Goal: Use online tool/utility: Utilize a website feature to perform a specific function

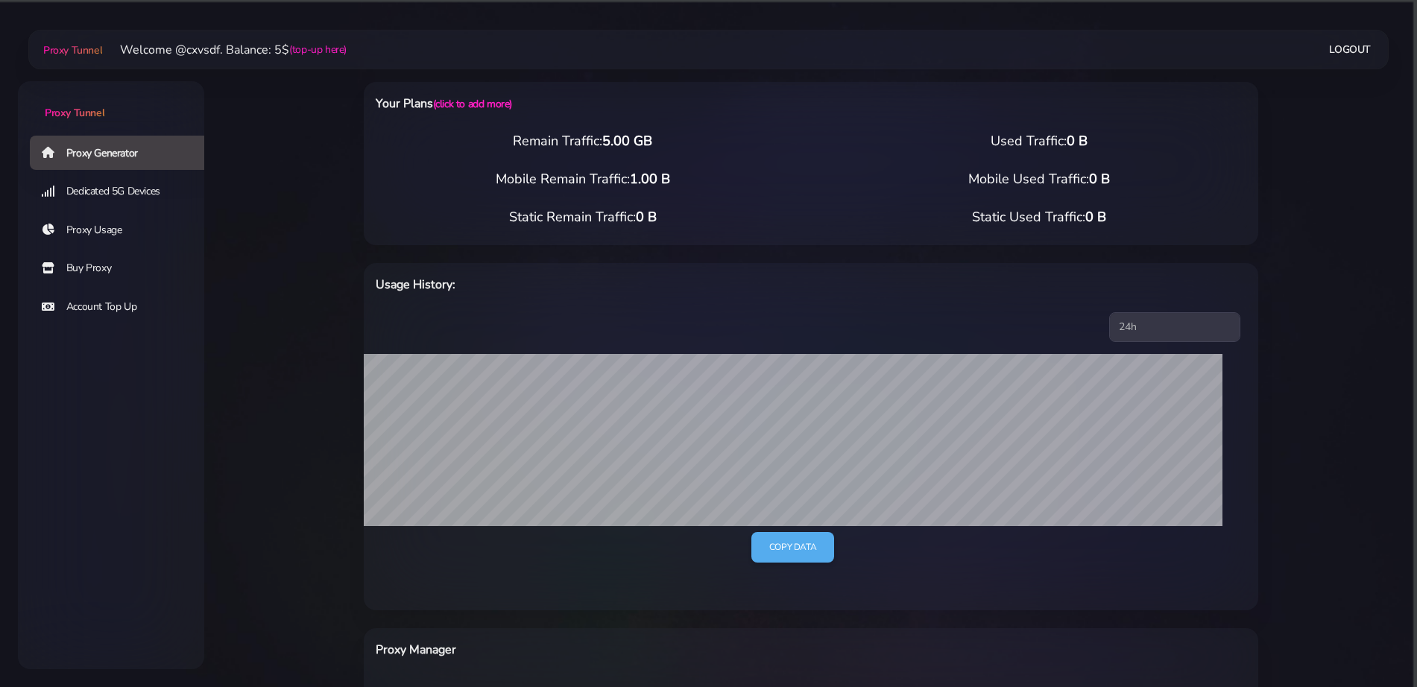
select select "NL"
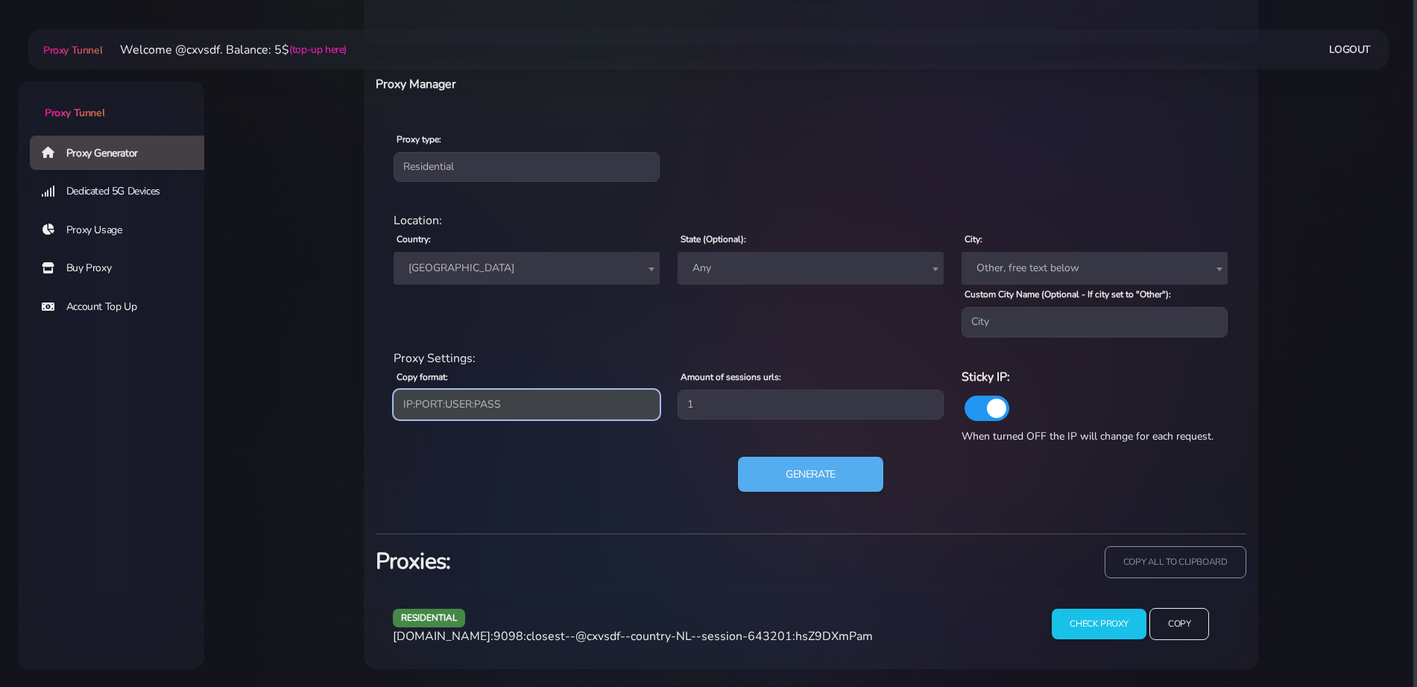
click at [519, 405] on select "IP:PORT:USER:PASS USER:PASS@IP:PORT PORT:IP:USER:PASS PASS:USER:PORT:IP" at bounding box center [527, 405] width 266 height 30
click at [394, 390] on select "IP:PORT:USER:PASS USER:PASS@IP:PORT PORT:IP:USER:PASS PASS:USER:PORT:IP" at bounding box center [527, 405] width 266 height 30
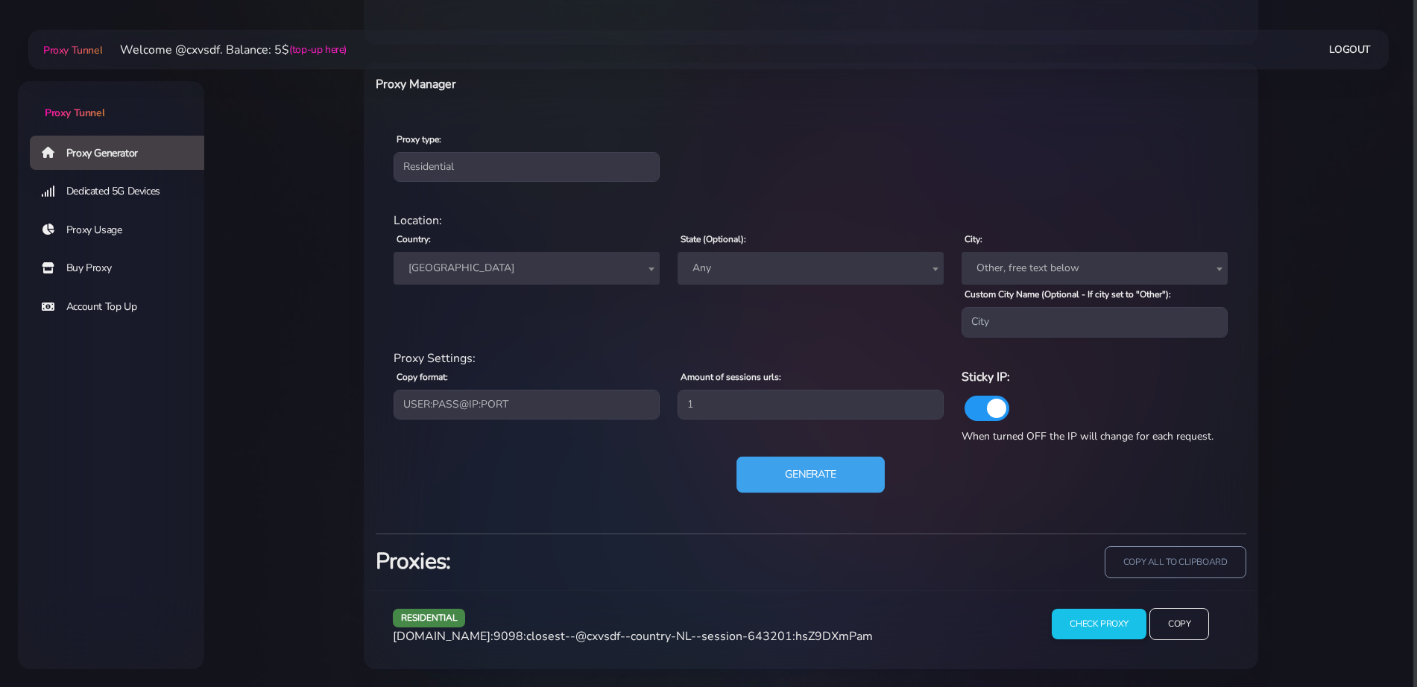
click at [745, 465] on button "Generate" at bounding box center [811, 474] width 148 height 37
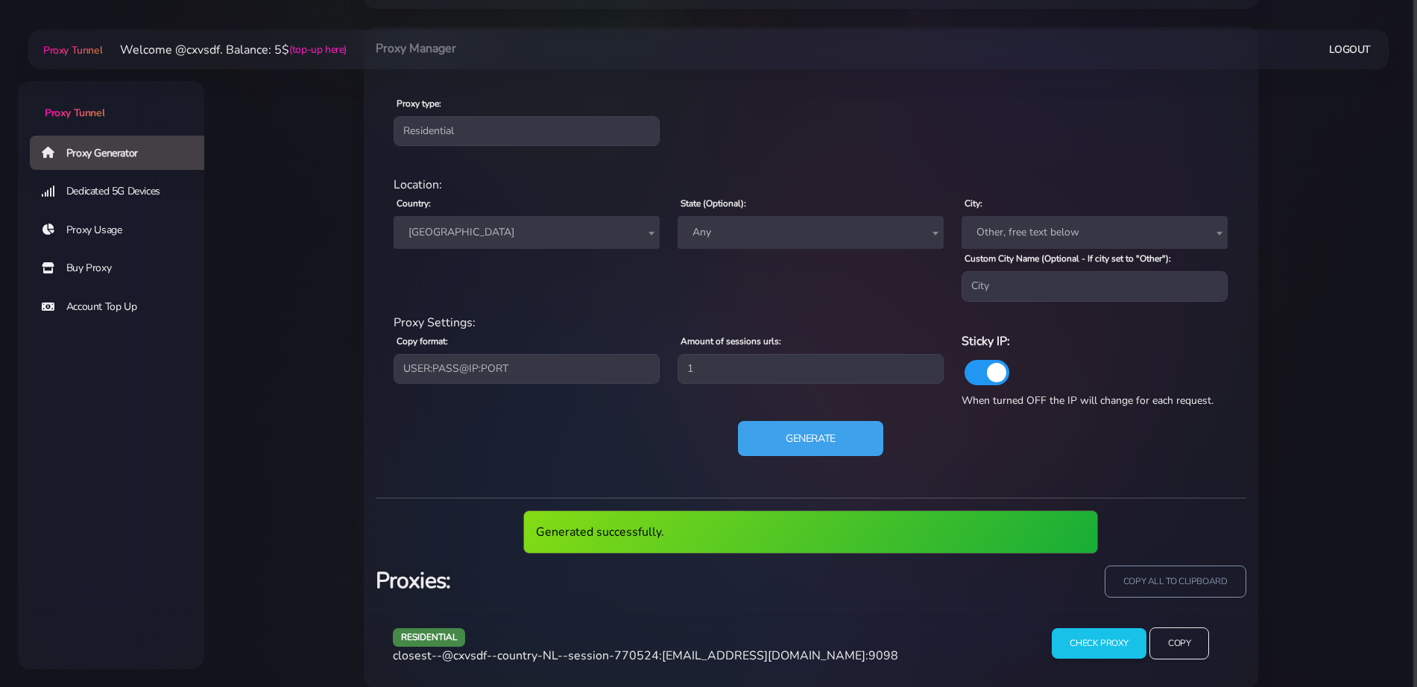
scroll to position [621, 0]
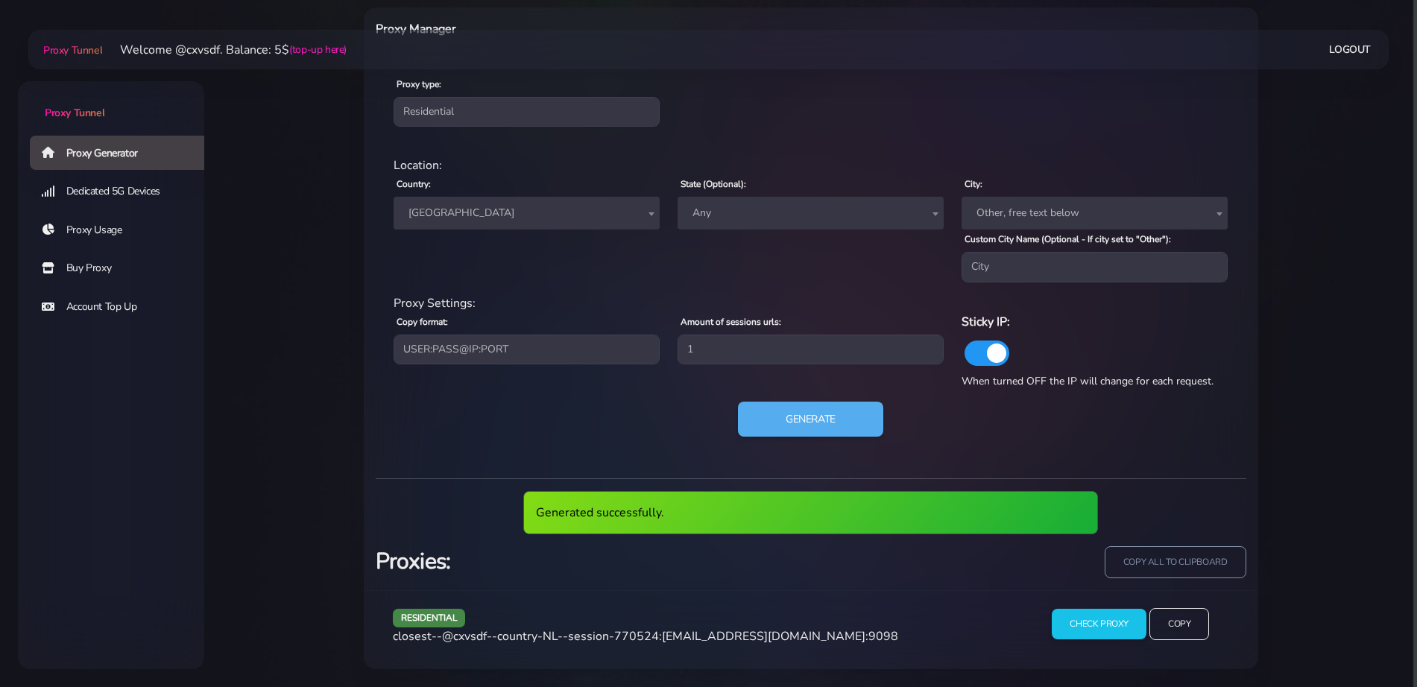
click at [661, 634] on span "closest--@cxvsdf--country-NL--session-770524:hsZ9DXmPam@agg.proxytunnel.io:9098" at bounding box center [646, 637] width 506 height 16
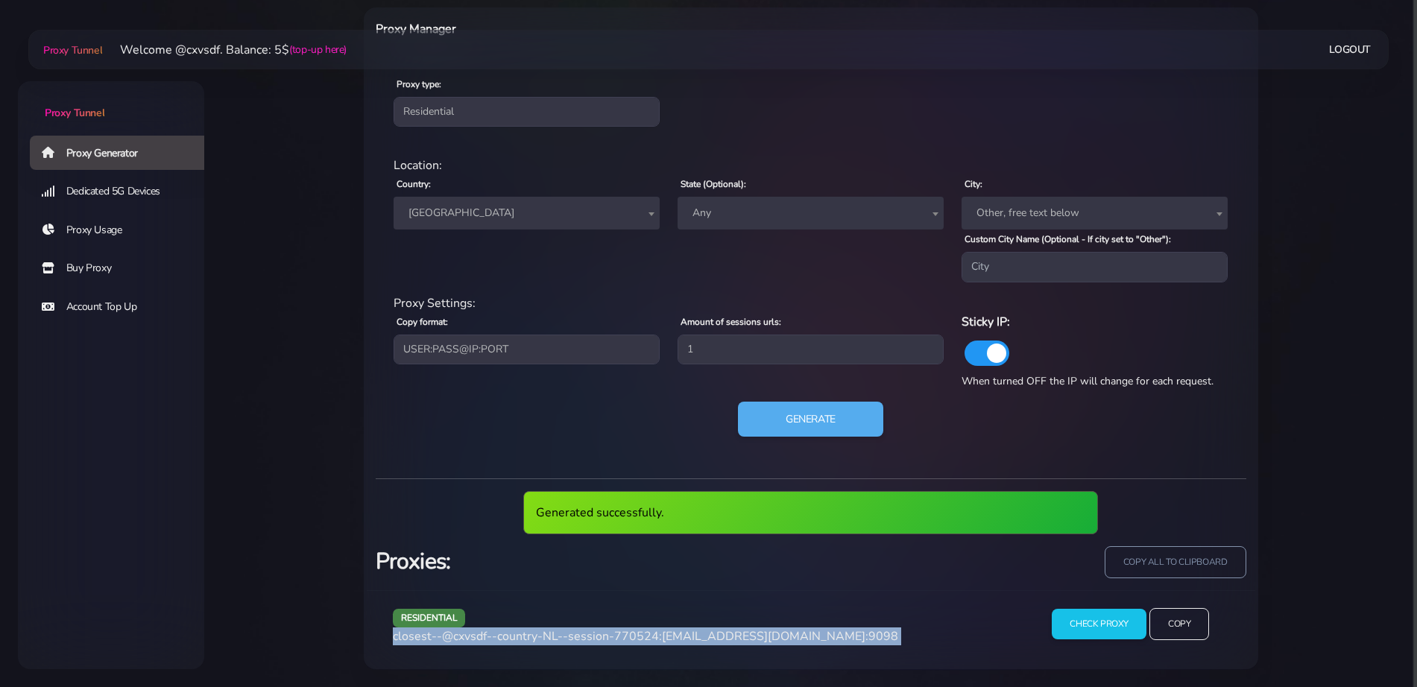
click at [661, 634] on span "closest--@cxvsdf--country-NL--session-770524:hsZ9DXmPam@agg.proxytunnel.io:9098" at bounding box center [646, 637] width 506 height 16
copy div "closest--@cxvsdf--country-NL--session-770524:hsZ9DXmPam@agg.proxytunnel.io:9098"
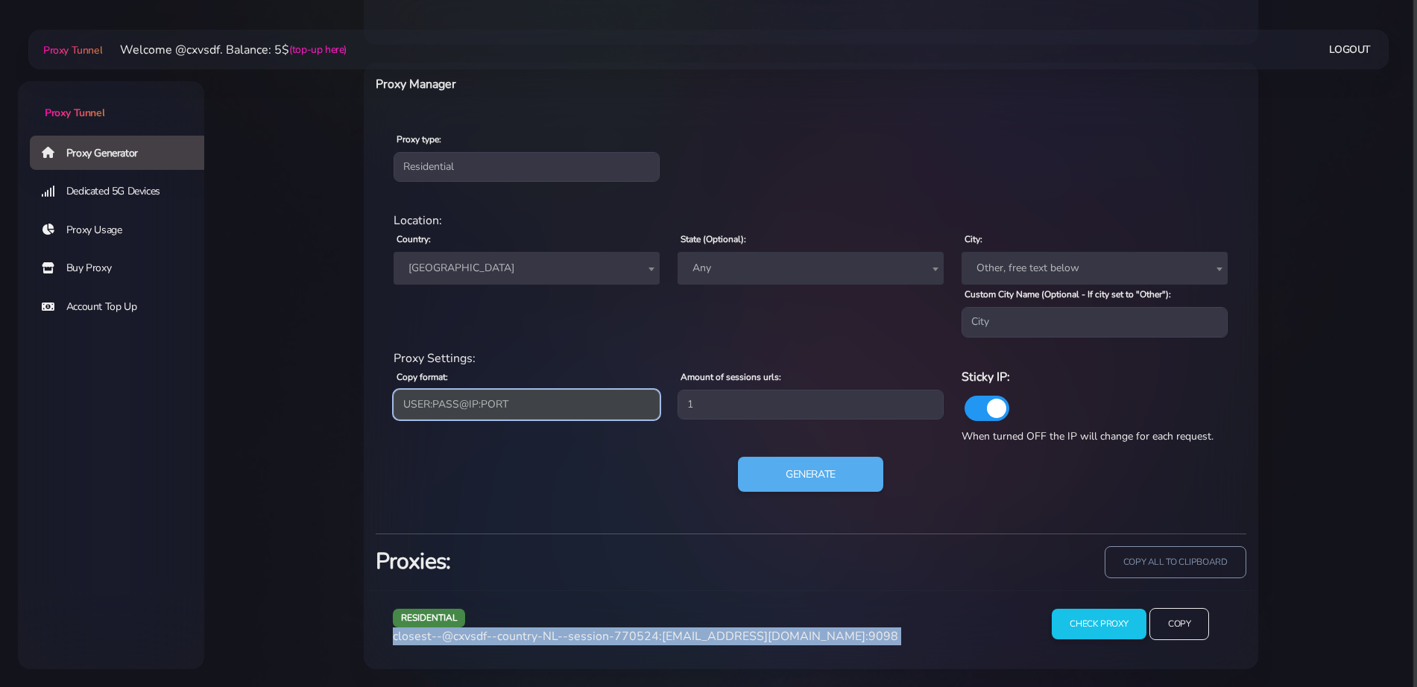
click at [553, 408] on select "IP:PORT:USER:PASS USER:PASS@IP:PORT PORT:IP:USER:PASS PASS:USER:PORT:IP" at bounding box center [527, 405] width 266 height 30
select select "IP:PORT:USER:PASS"
click at [394, 390] on select "IP:PORT:USER:PASS USER:PASS@IP:PORT PORT:IP:USER:PASS PASS:USER:PORT:IP" at bounding box center [527, 405] width 266 height 30
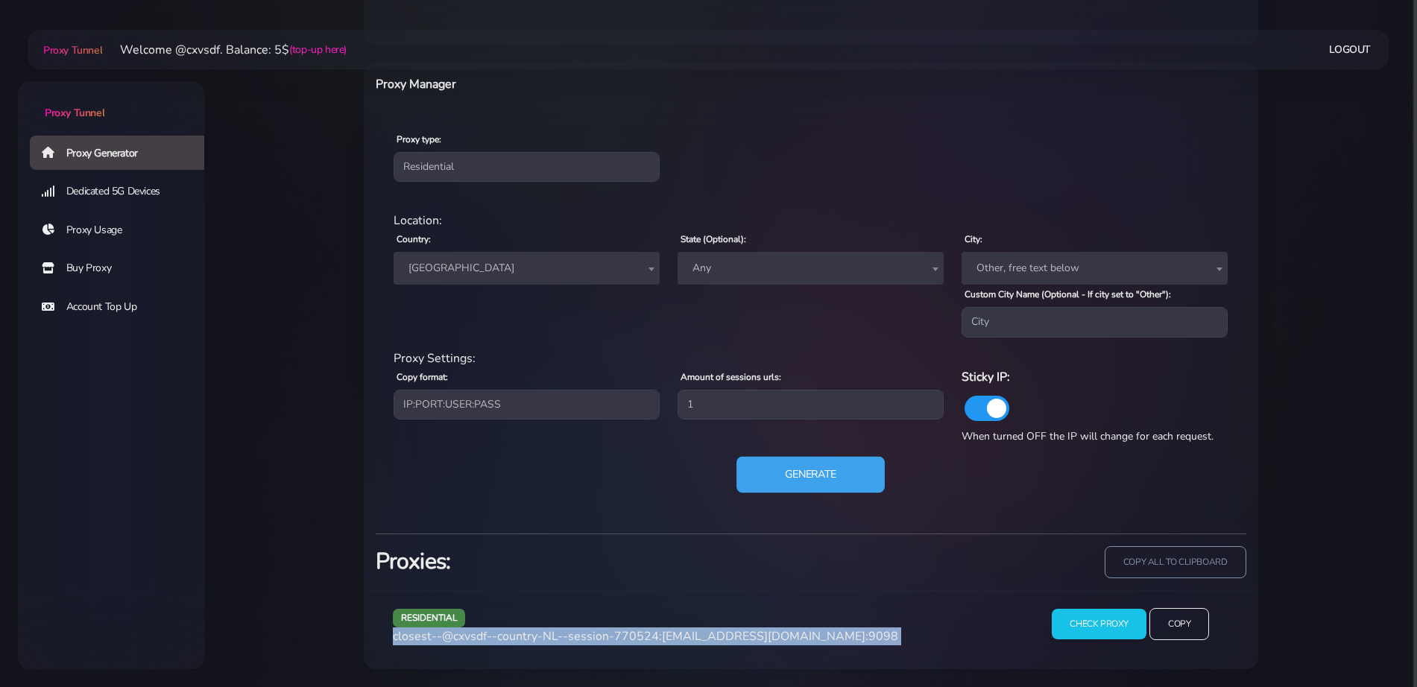
click at [802, 461] on button "Generate" at bounding box center [811, 474] width 148 height 37
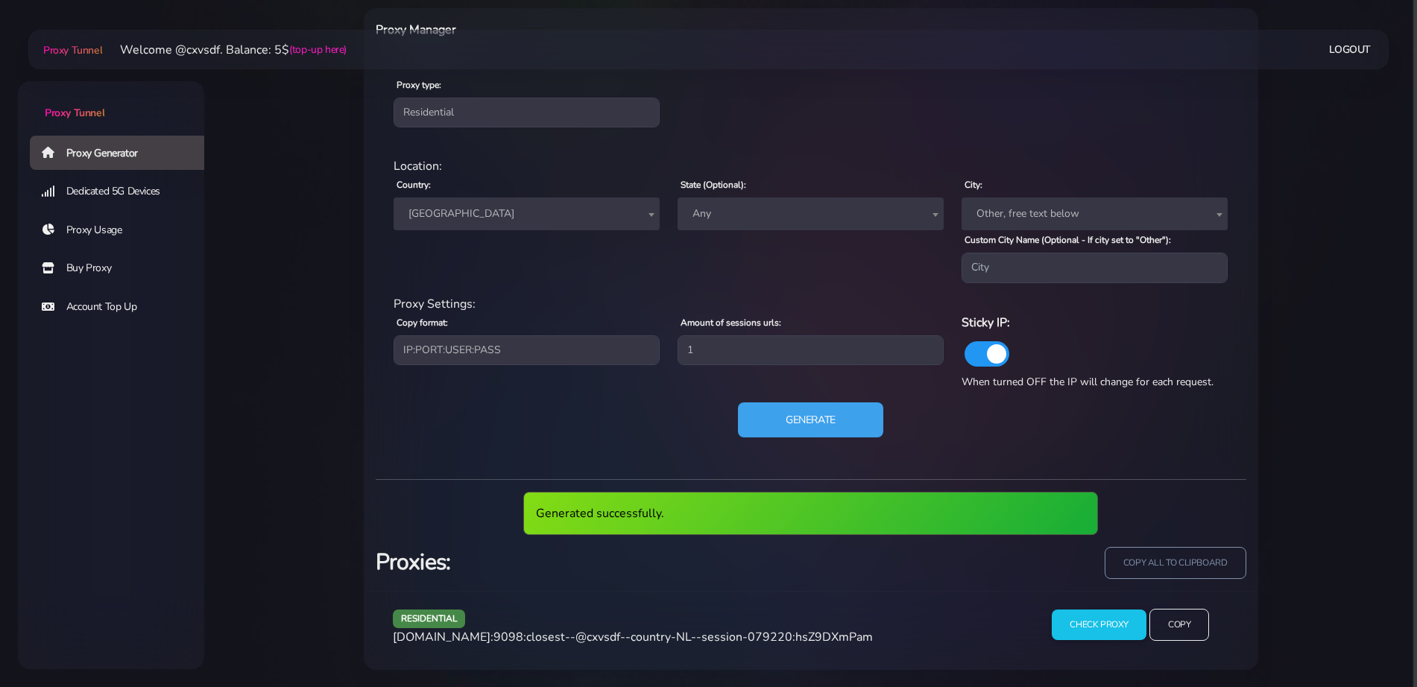
scroll to position [621, 0]
click at [646, 639] on span "agg.proxytunnel.io:9098:closest--@cxvsdf--country-NL--session-079220:hsZ9DXmPam" at bounding box center [633, 637] width 480 height 16
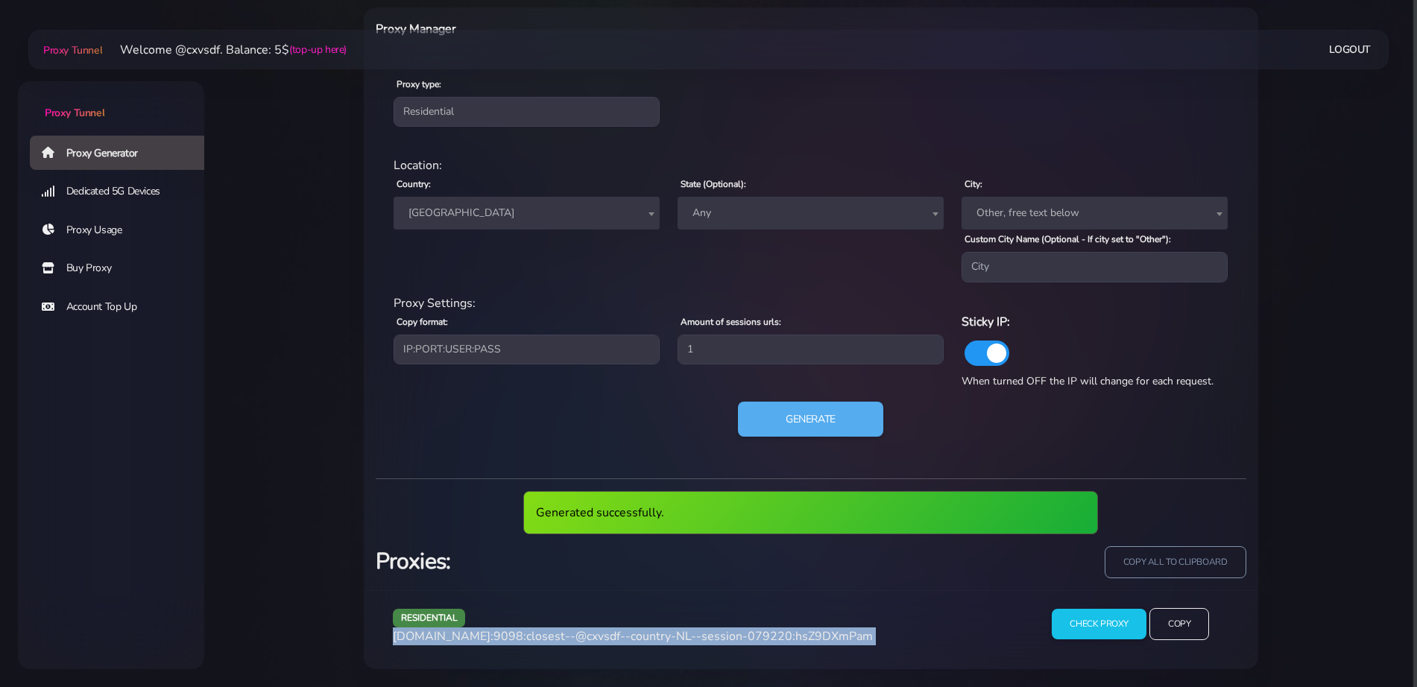
click at [646, 639] on span "agg.proxytunnel.io:9098:closest--@cxvsdf--country-NL--session-079220:hsZ9DXmPam" at bounding box center [633, 637] width 480 height 16
copy div "agg.proxytunnel.io:9098:closest--@cxvsdf--country-NL--session-079220:hsZ9DXmPam"
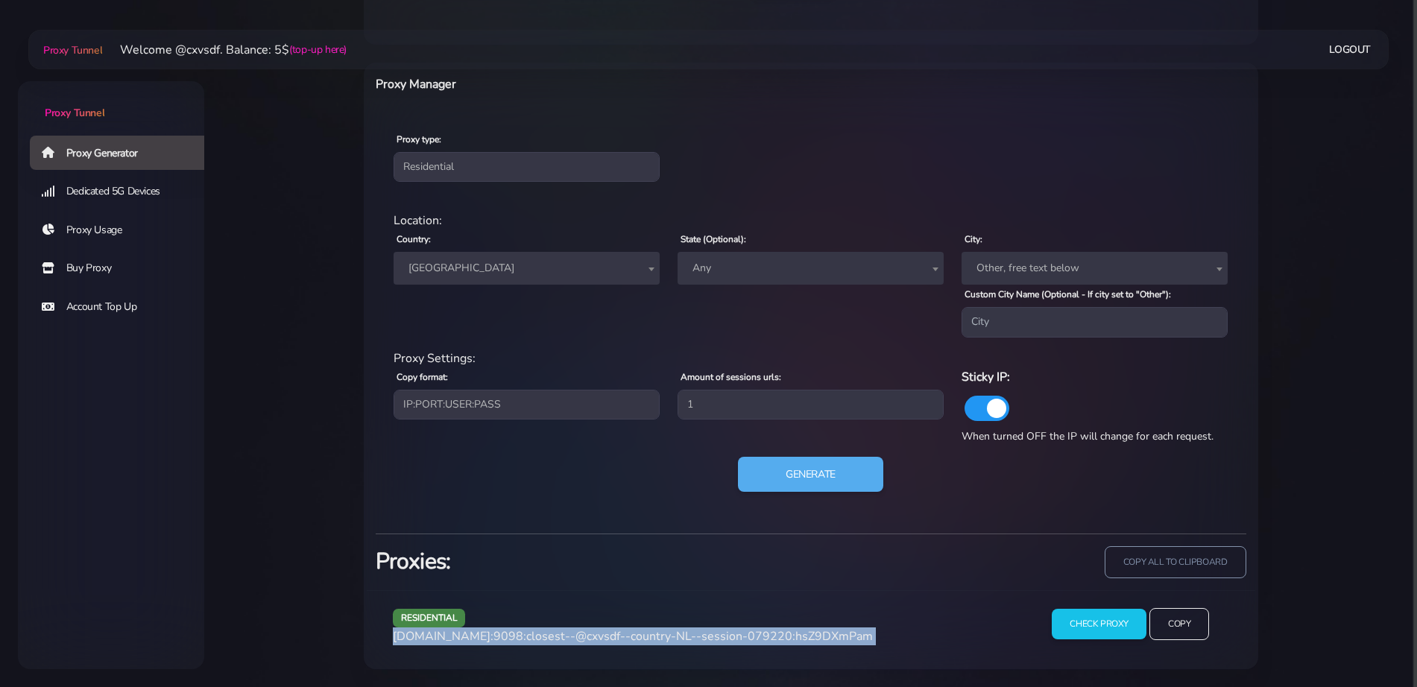
scroll to position [566, 0]
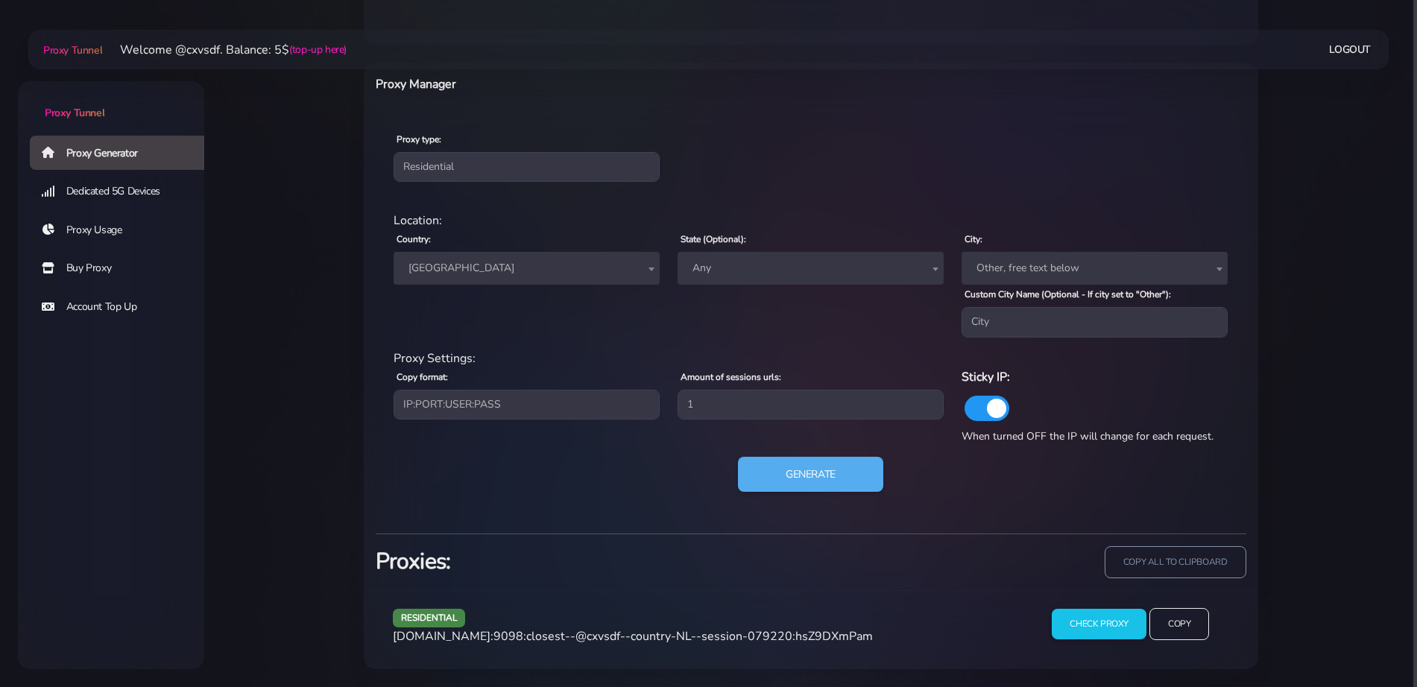
click at [493, 285] on div "Country: Worldwide Andorra United Arab Emirates Afghanistan Antigua and Barbuda…" at bounding box center [527, 283] width 284 height 107
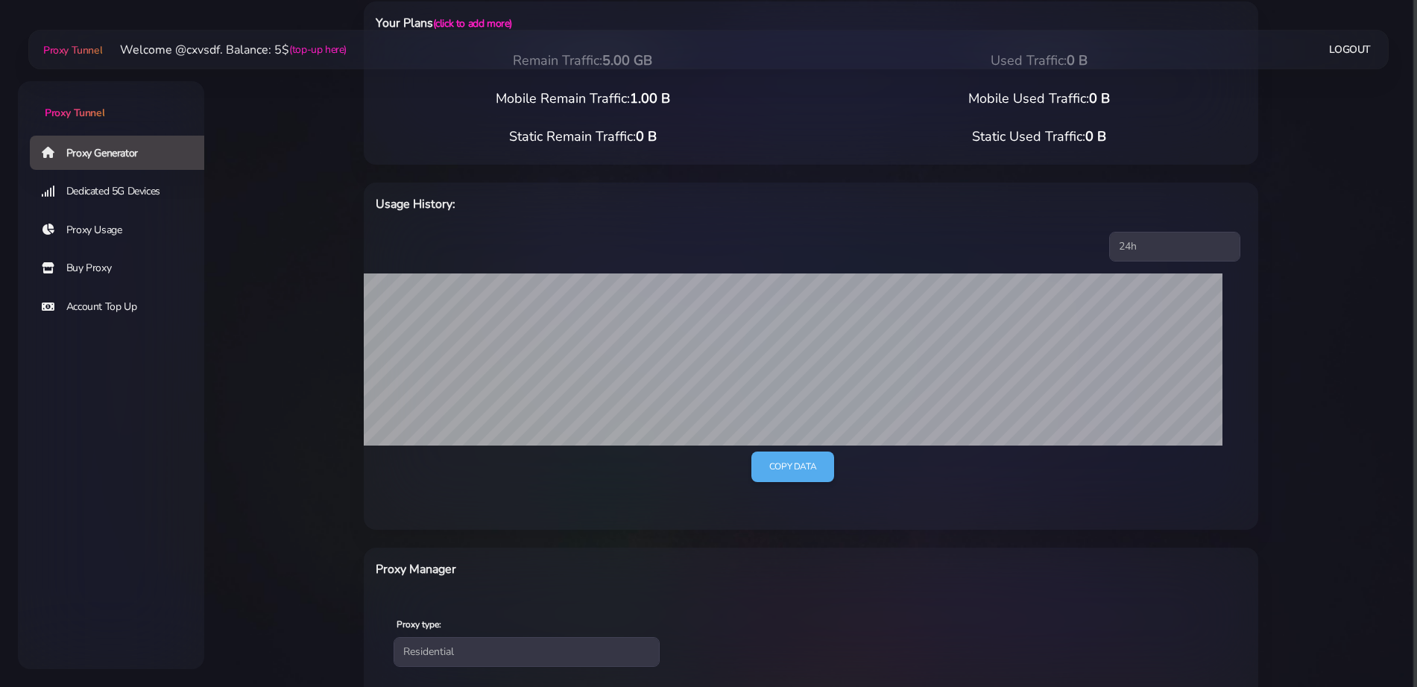
scroll to position [0, 0]
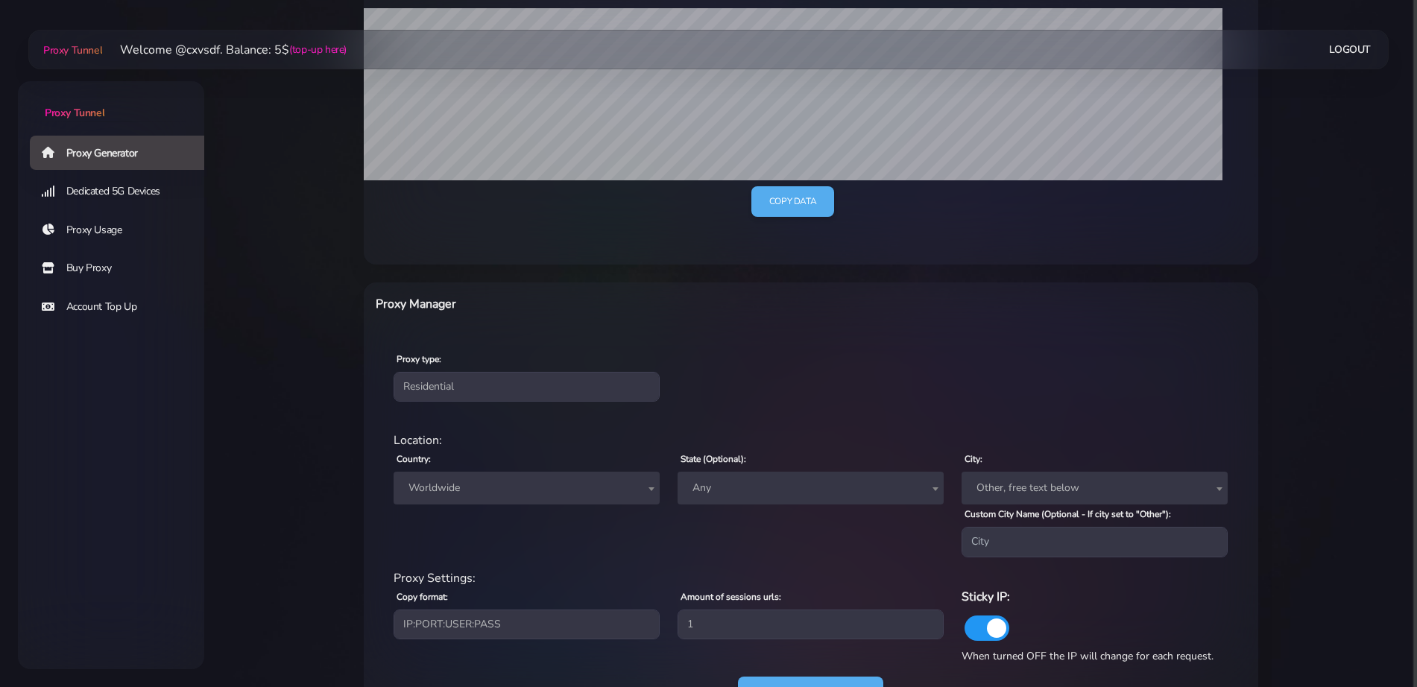
scroll to position [418, 0]
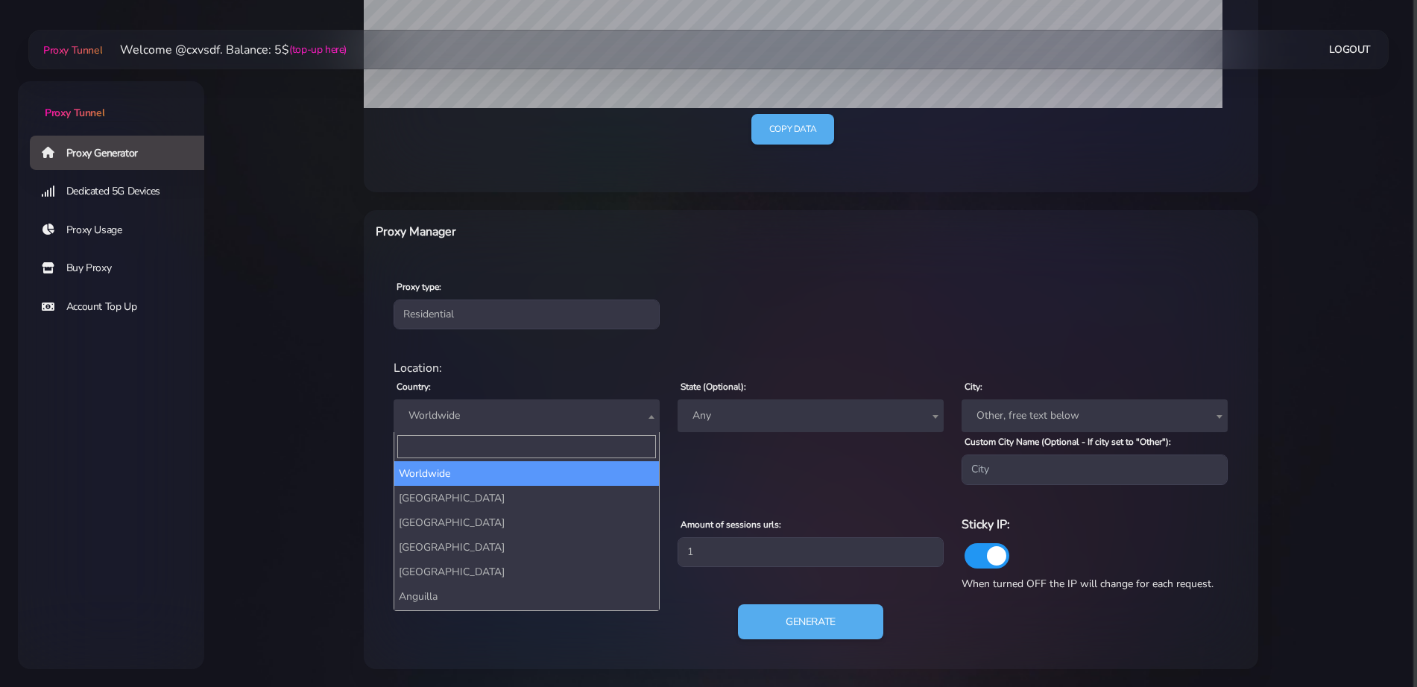
click at [479, 423] on span "Worldwide" at bounding box center [527, 416] width 248 height 21
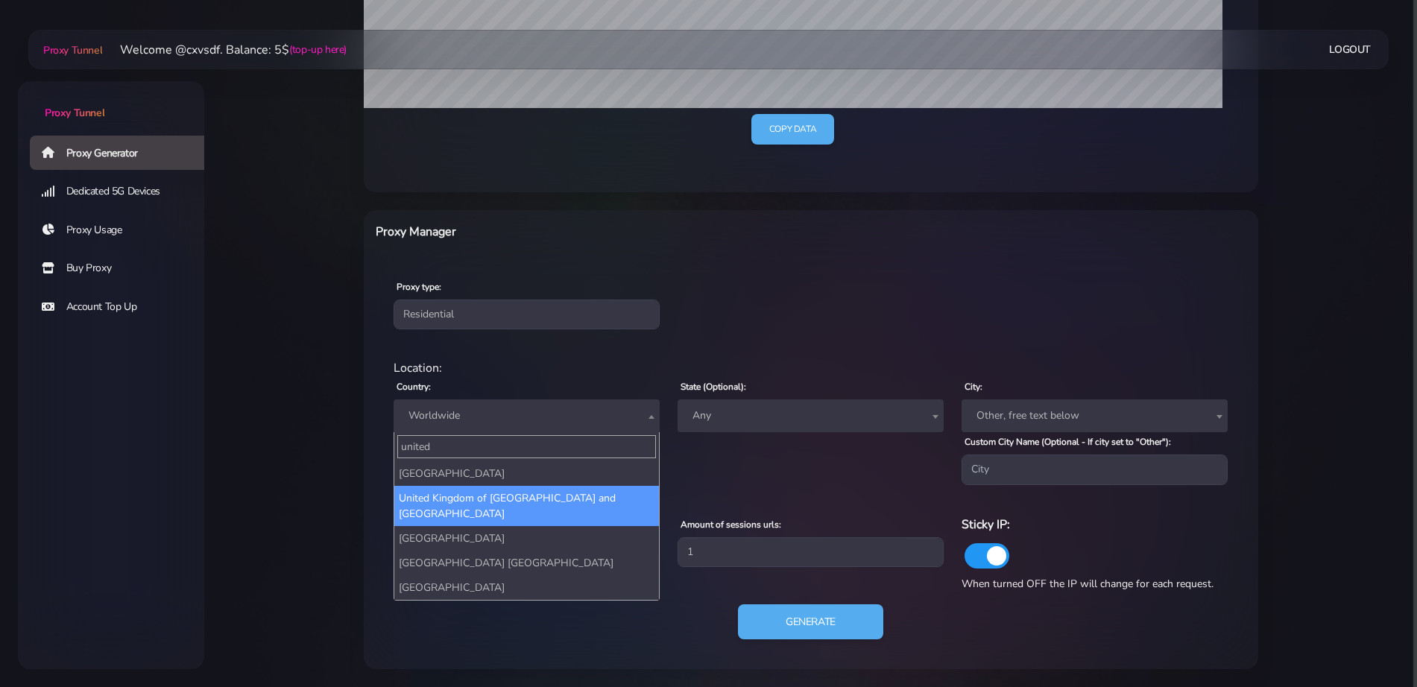
type input "united"
select select "UK"
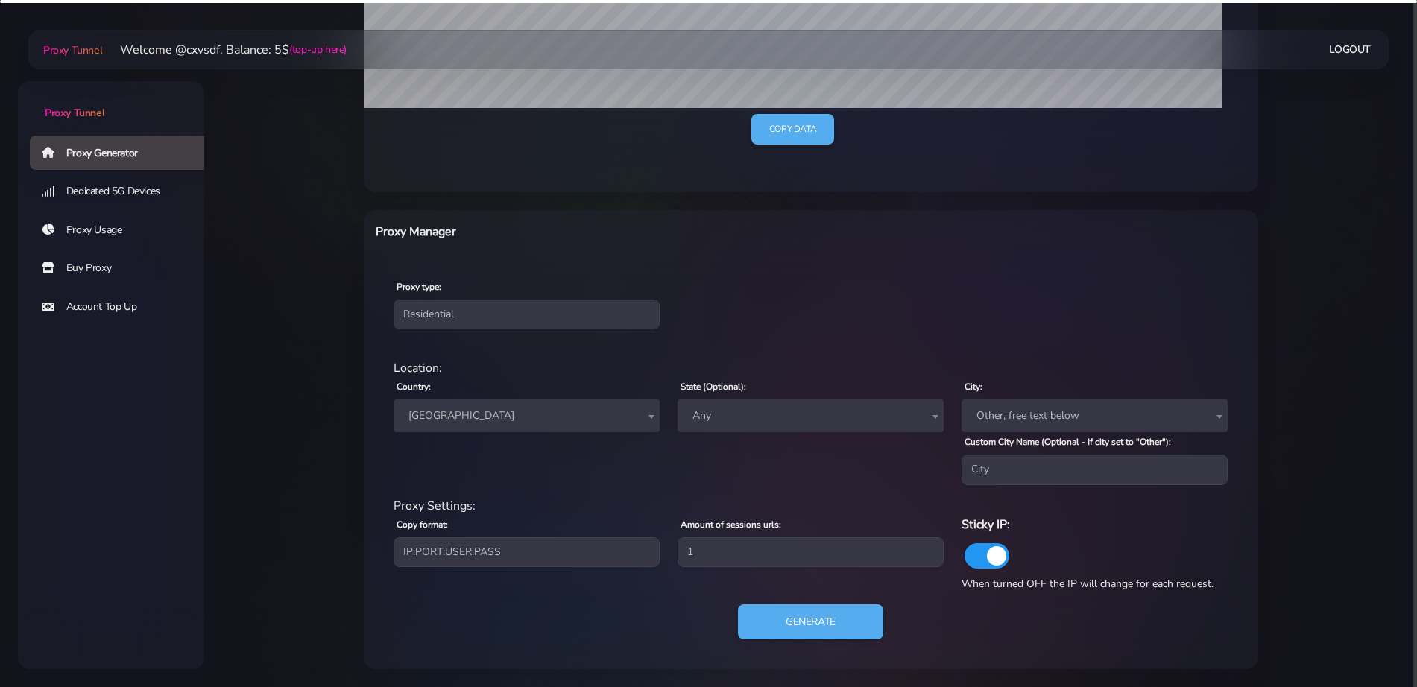
click at [492, 413] on span "[GEOGRAPHIC_DATA]" at bounding box center [527, 416] width 248 height 21
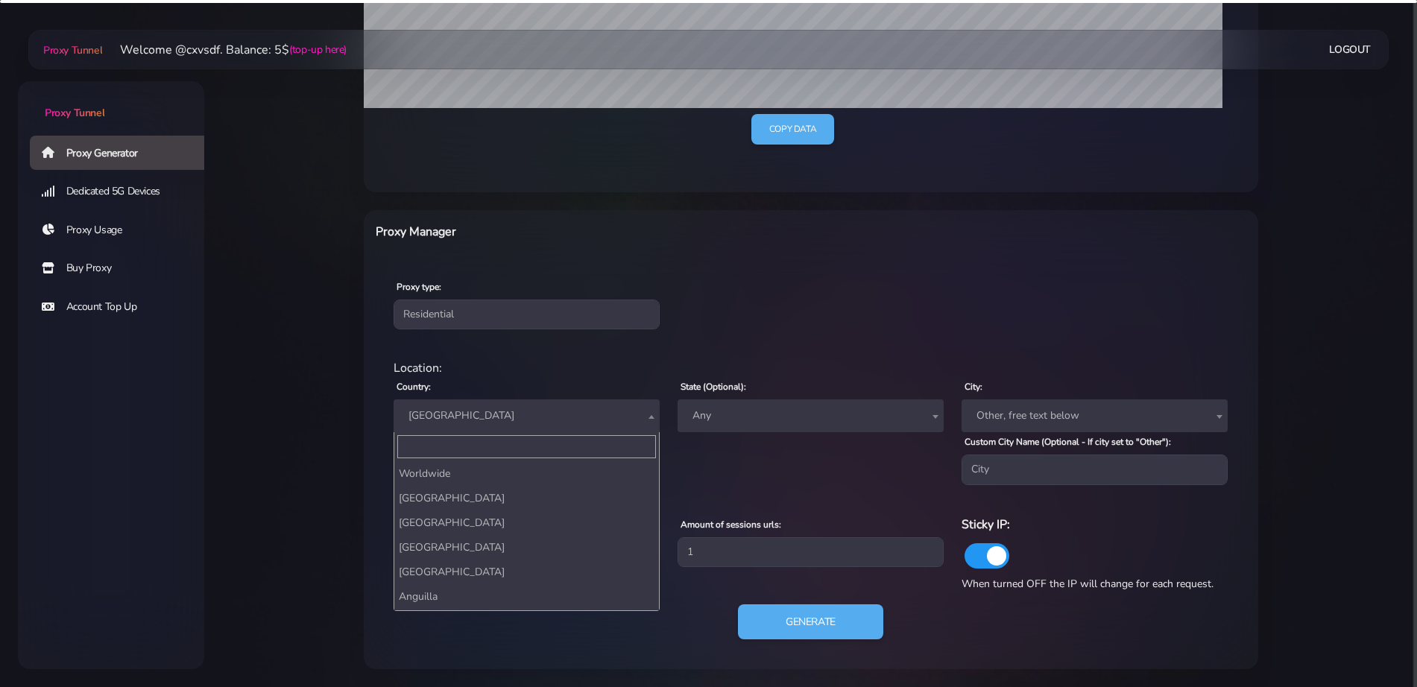
scroll to position [5724, 0]
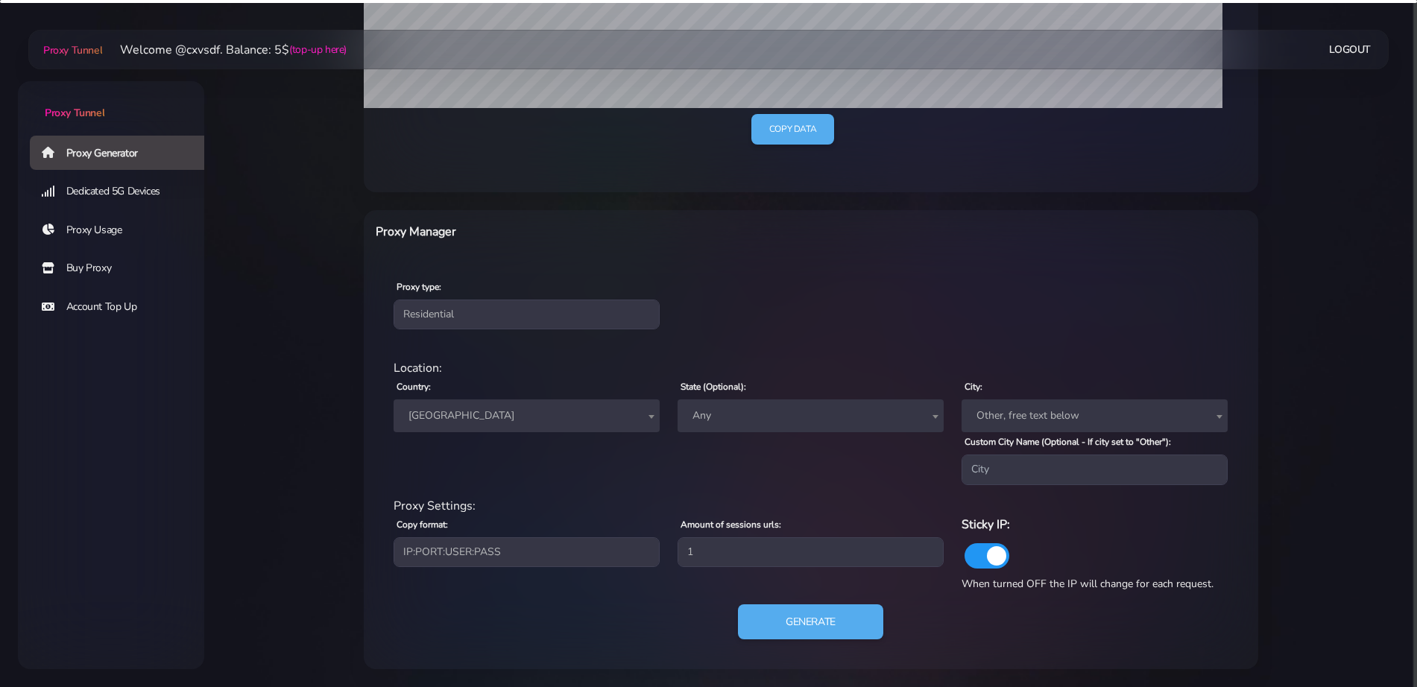
click at [492, 413] on span "[GEOGRAPHIC_DATA]" at bounding box center [527, 416] width 248 height 21
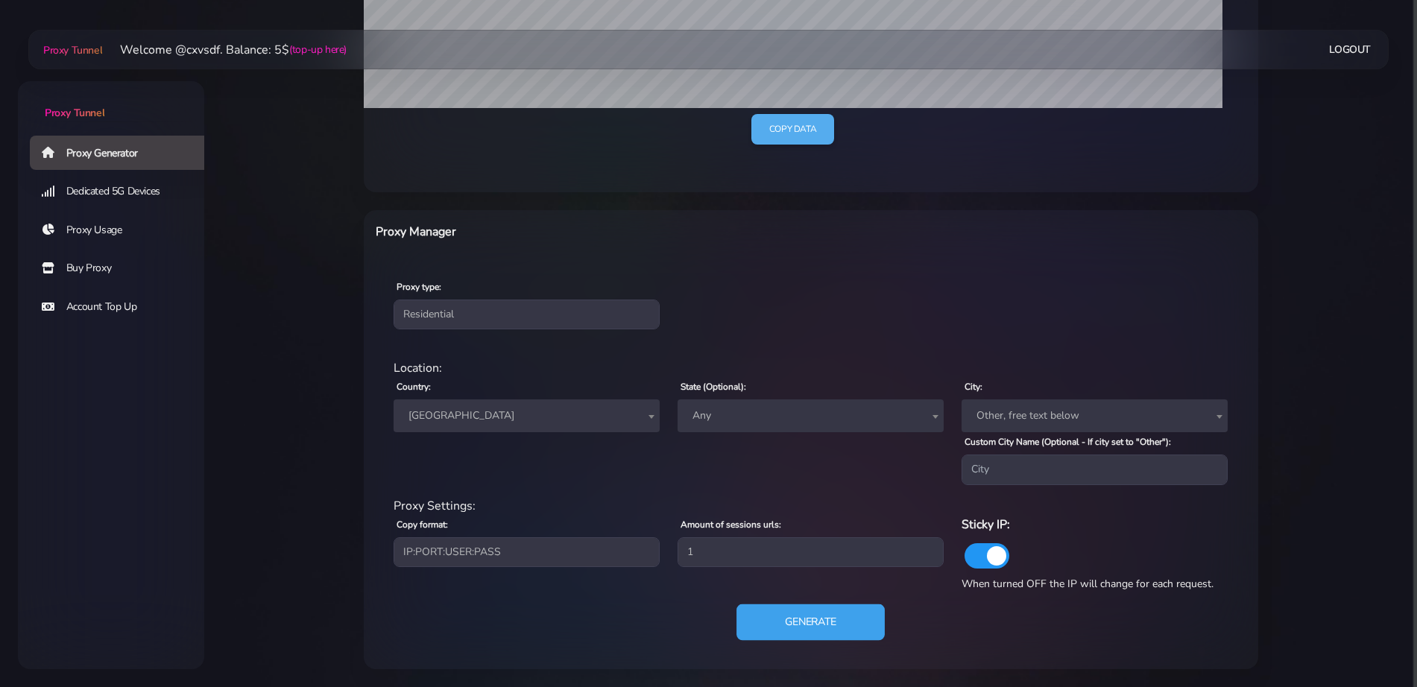
click at [796, 622] on button "Generate" at bounding box center [811, 622] width 148 height 37
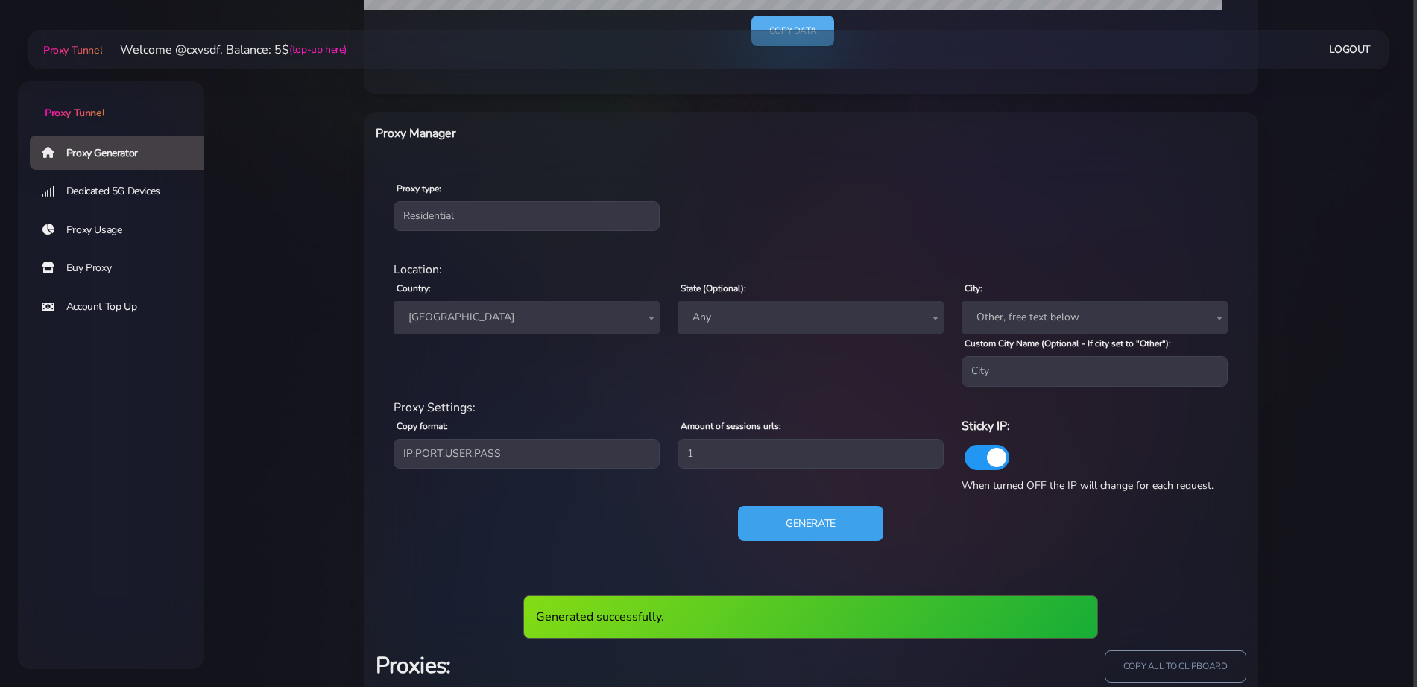
scroll to position [621, 0]
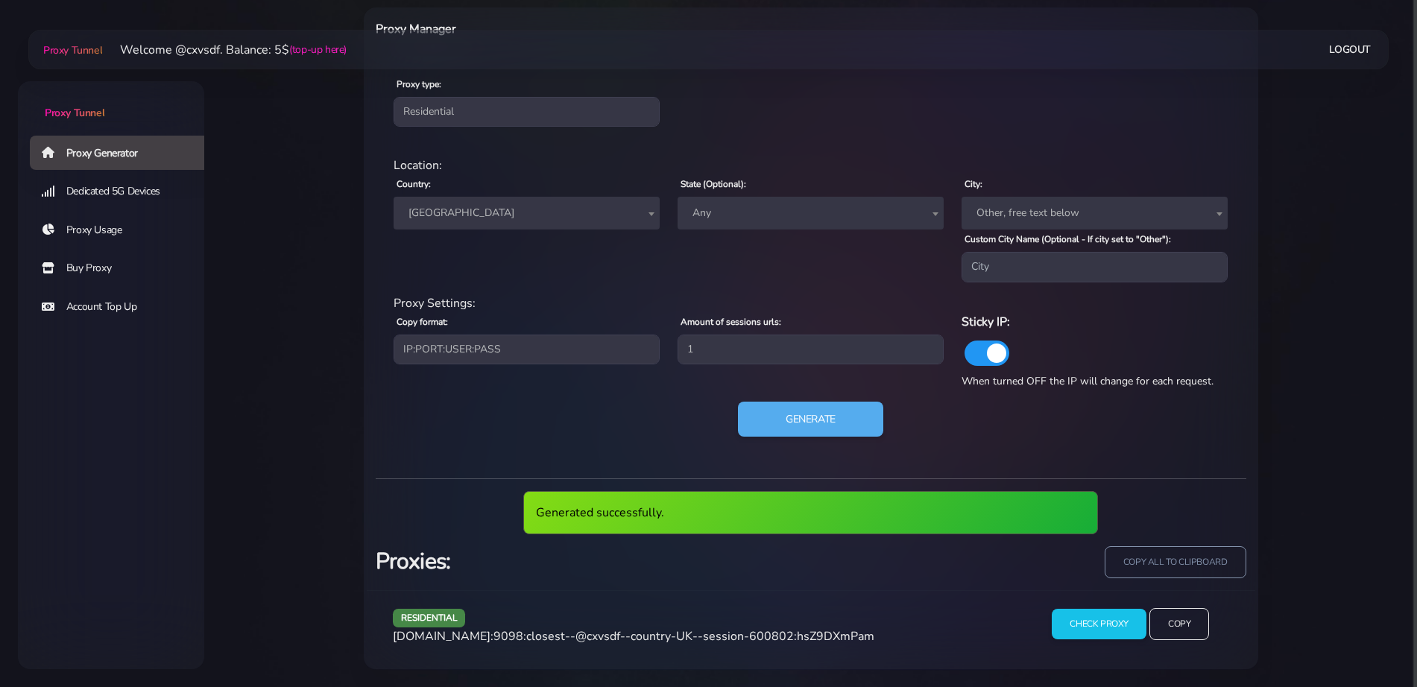
click at [599, 636] on span "[DOMAIN_NAME]:9098:closest--@cxvsdf--country-UK--session-600802:hsZ9DXmPam" at bounding box center [634, 637] width 482 height 16
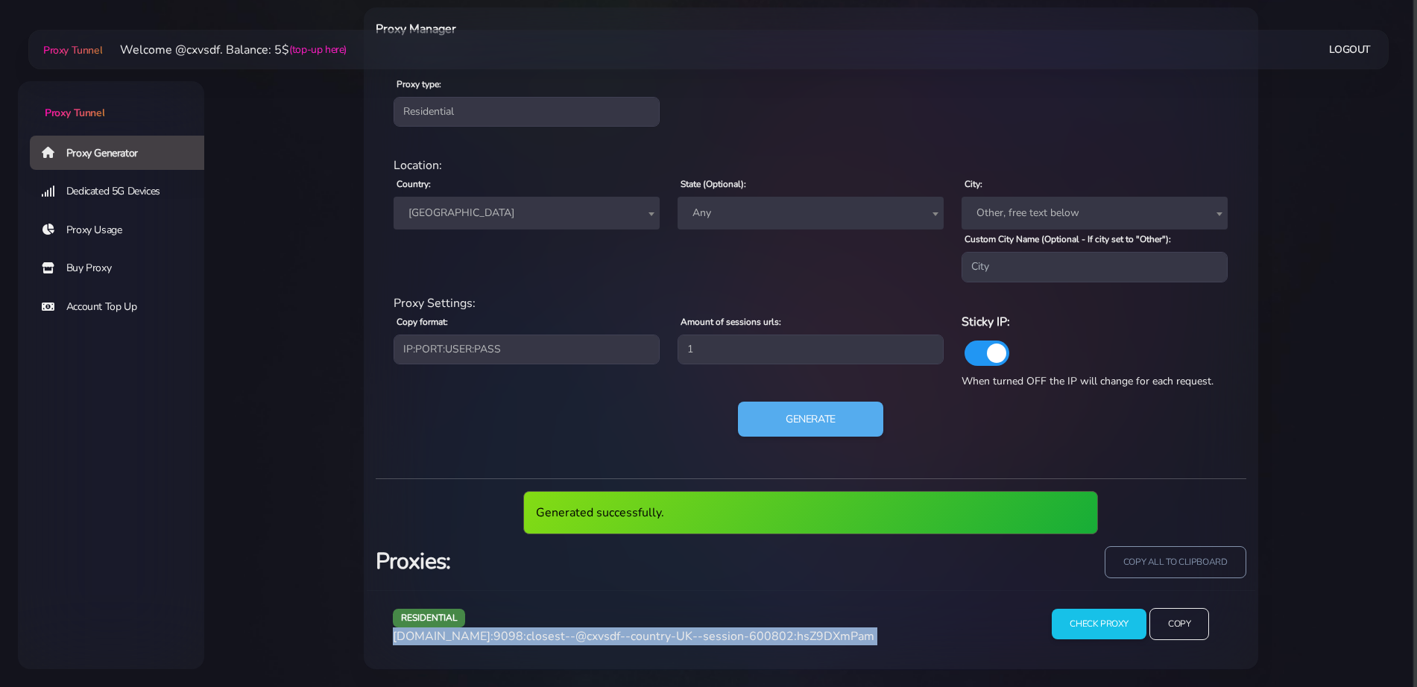
click at [599, 636] on span "[DOMAIN_NAME]:9098:closest--@cxvsdf--country-UK--session-600802:hsZ9DXmPam" at bounding box center [634, 637] width 482 height 16
copy div "[DOMAIN_NAME]:9098:closest--@cxvsdf--country-UK--session-600802:hsZ9DXmPam"
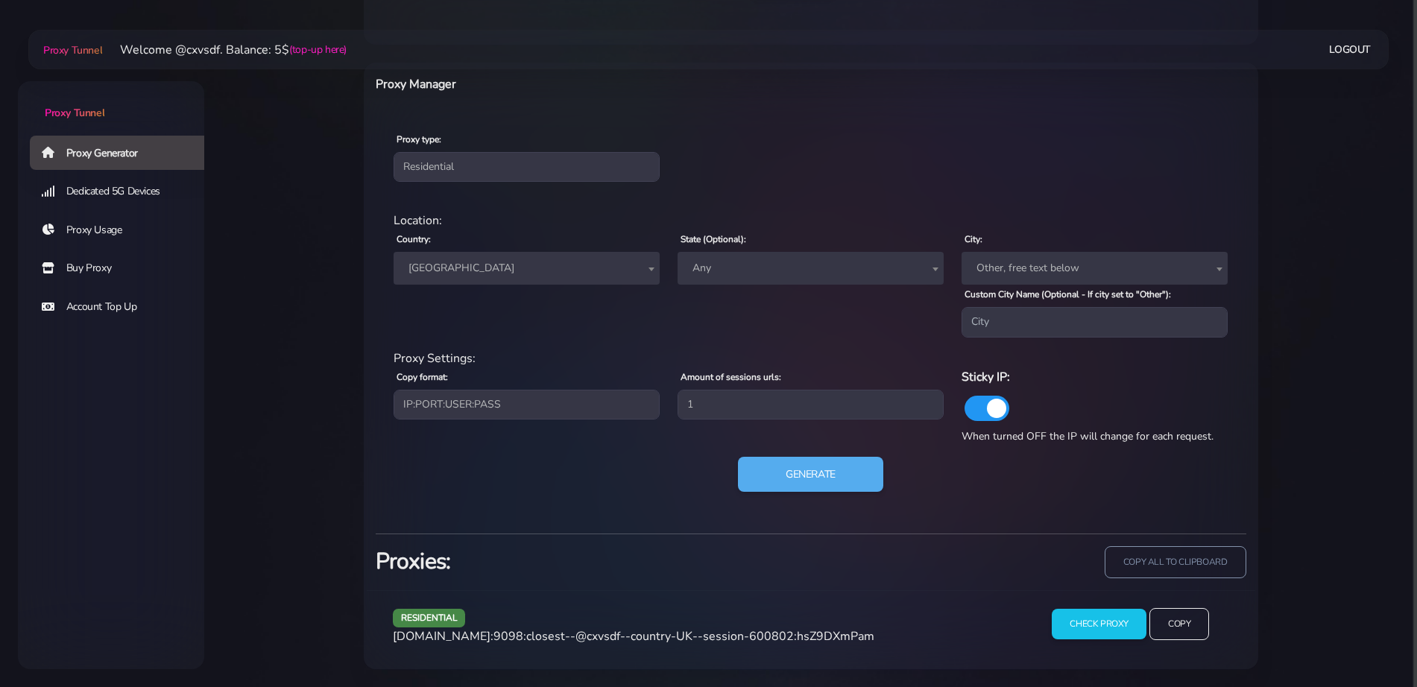
click at [516, 280] on span "[GEOGRAPHIC_DATA]" at bounding box center [527, 268] width 266 height 33
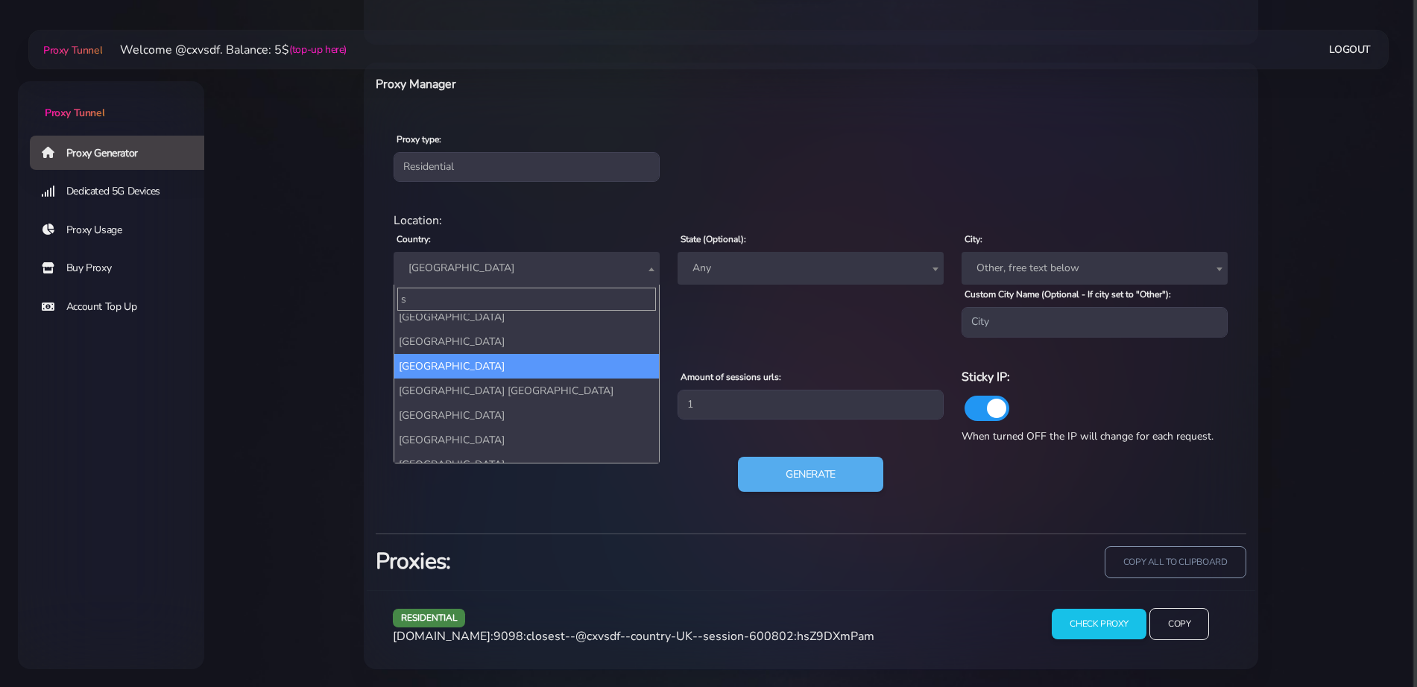
scroll to position [0, 0]
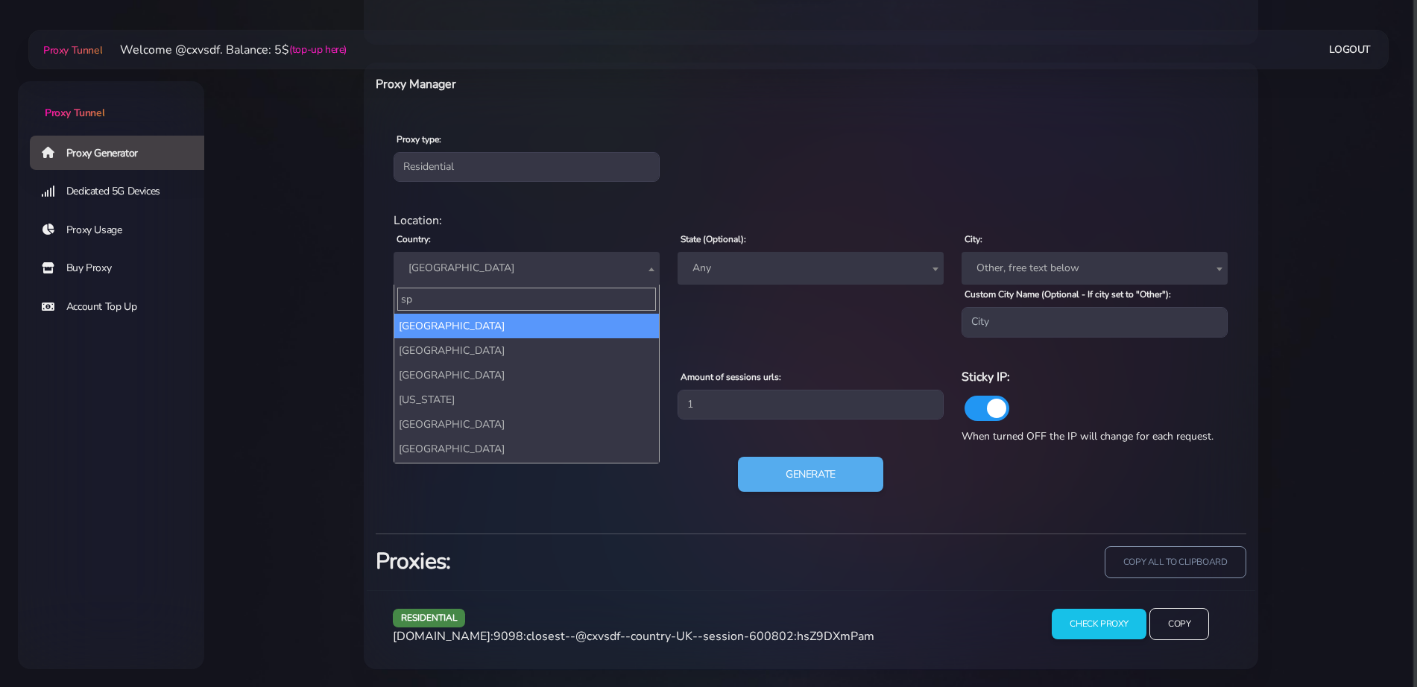
type input "spa"
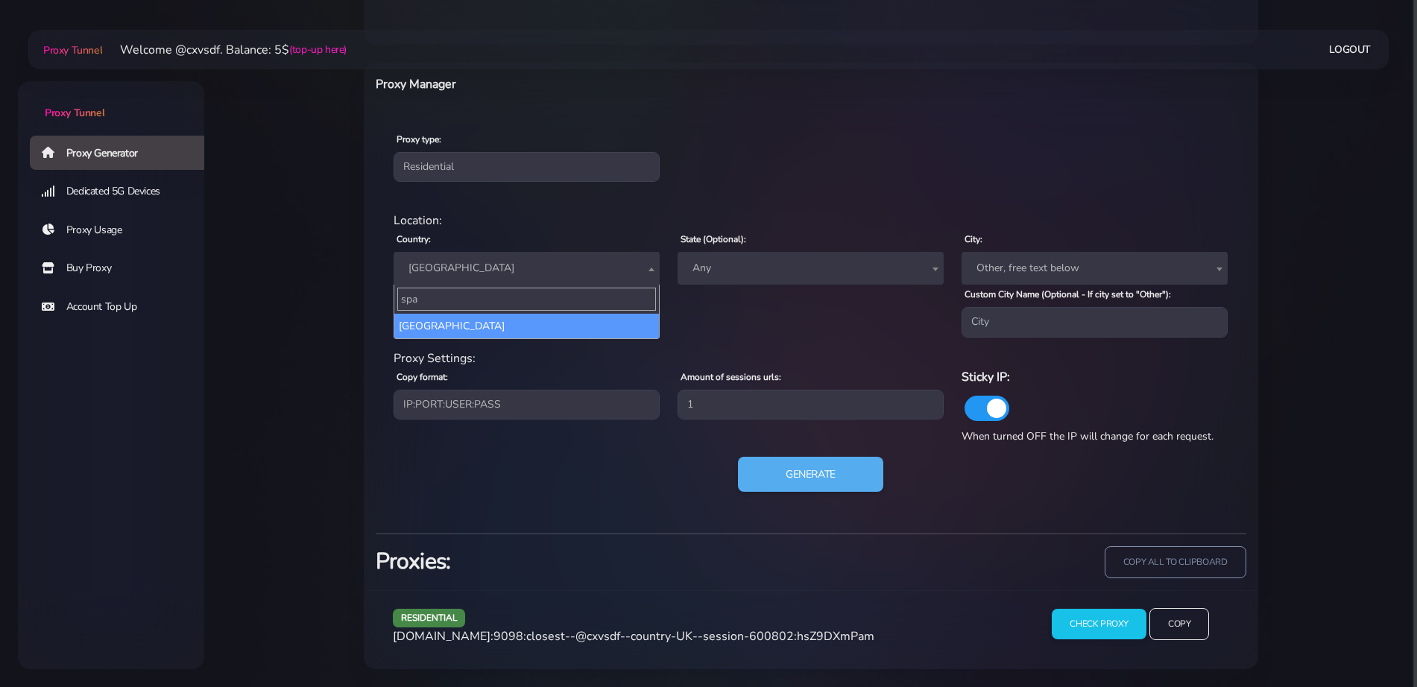
select select "ES"
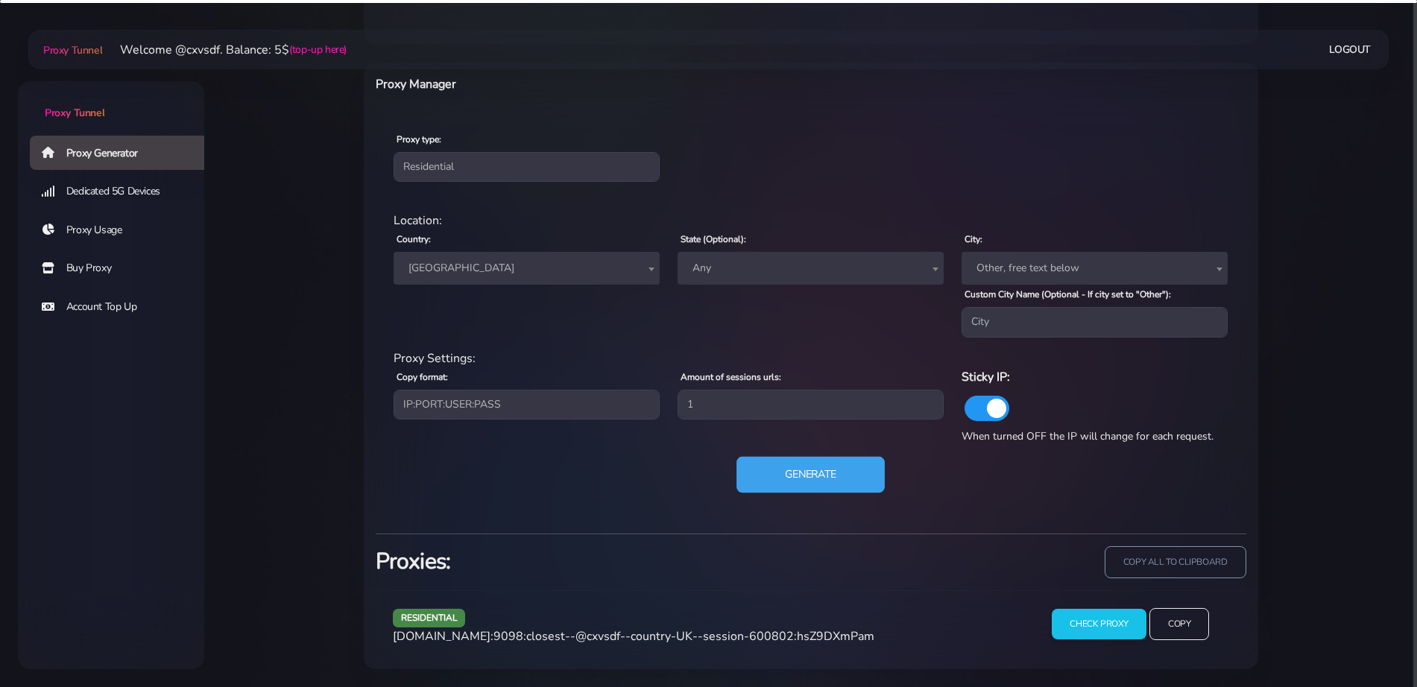
click at [825, 490] on button "Generate" at bounding box center [811, 474] width 148 height 37
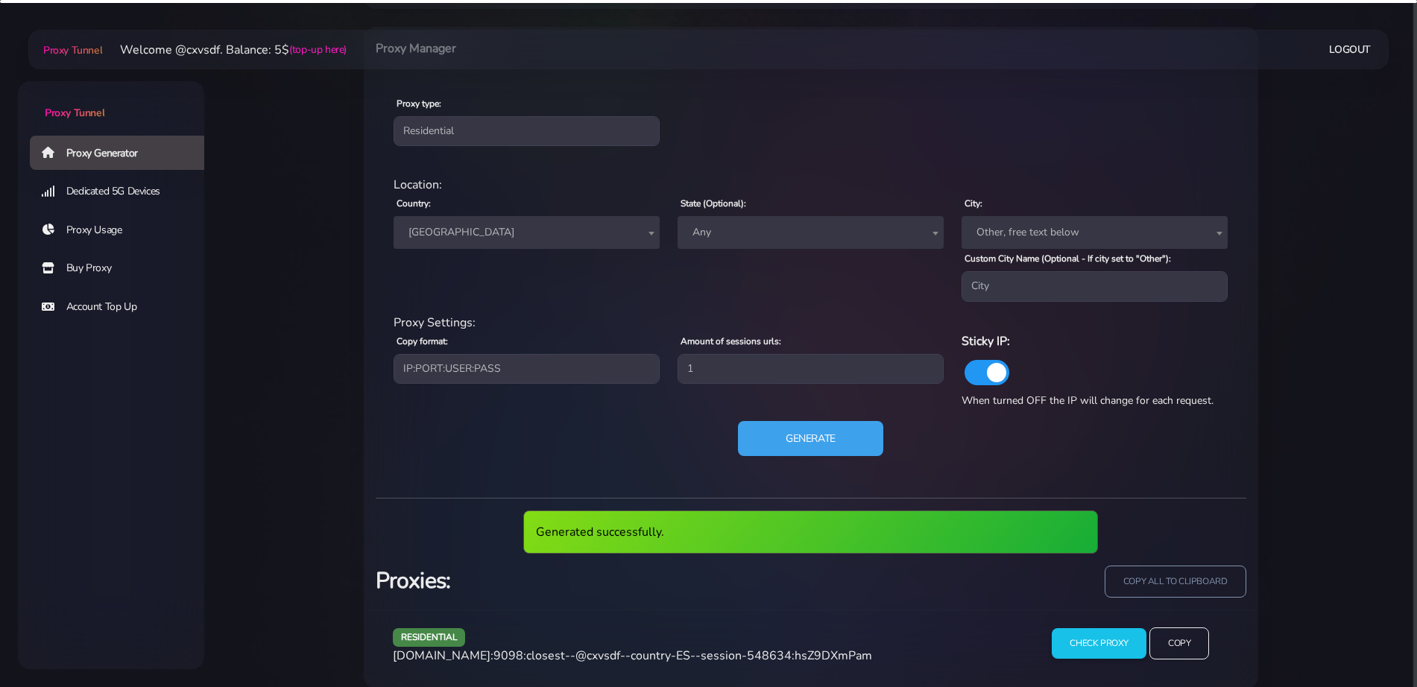
scroll to position [621, 0]
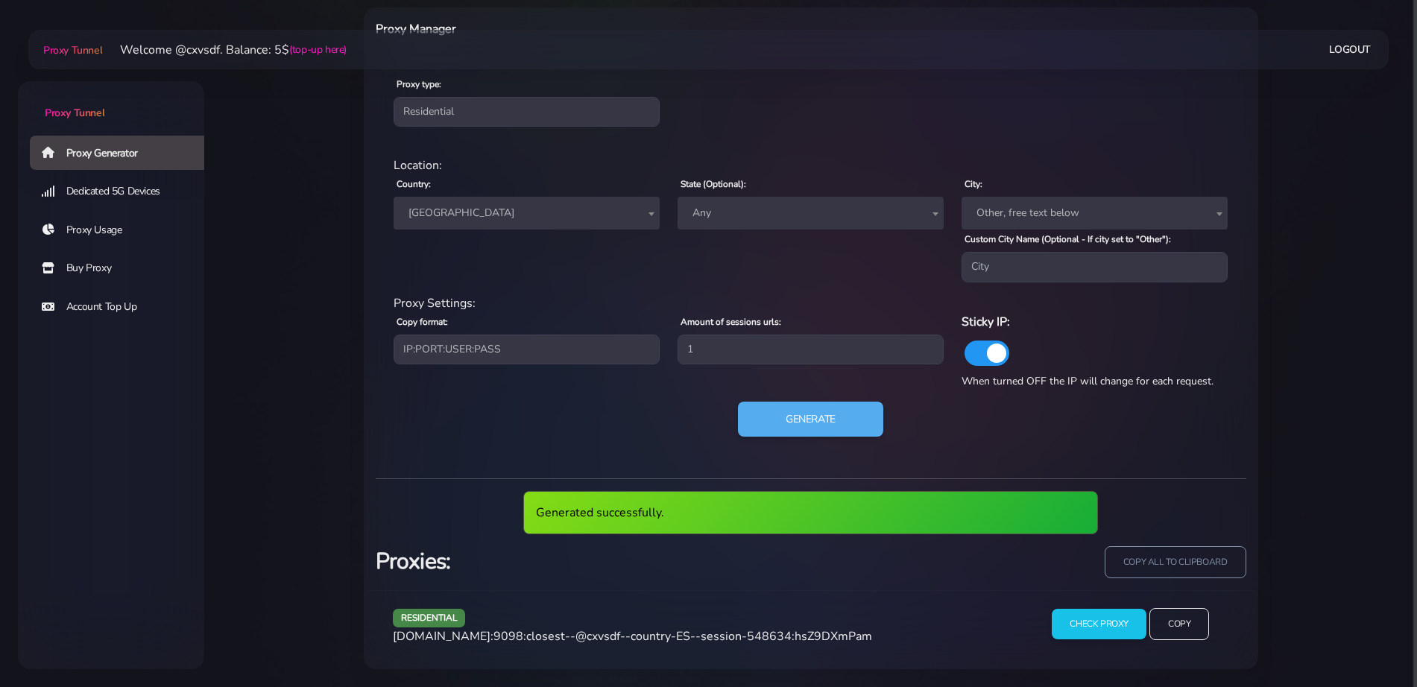
click at [610, 632] on span "[DOMAIN_NAME]:9098:closest--@cxvsdf--country-ES--session-548634:hsZ9DXmPam" at bounding box center [632, 637] width 479 height 16
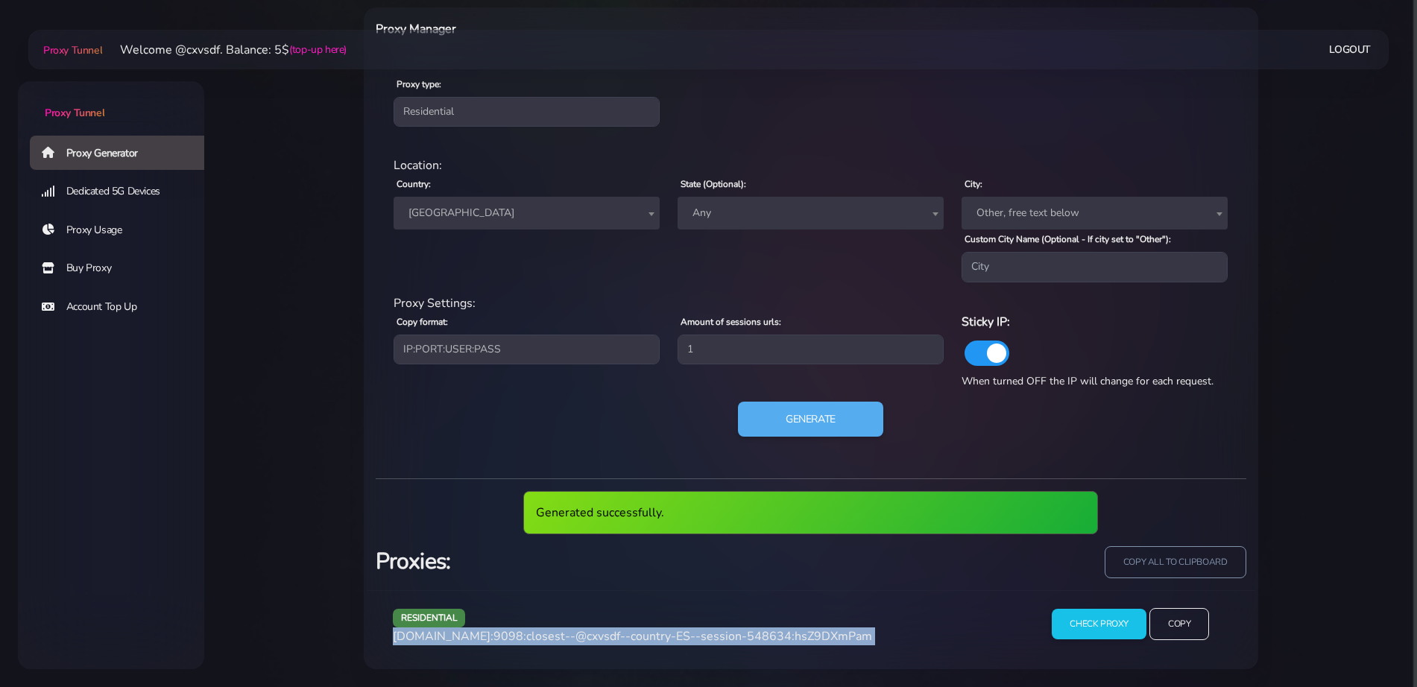
click at [610, 632] on span "[DOMAIN_NAME]:9098:closest--@cxvsdf--country-ES--session-548634:hsZ9DXmPam" at bounding box center [632, 637] width 479 height 16
copy div "[DOMAIN_NAME]:9098:closest--@cxvsdf--country-ES--session-548634:hsZ9DXmPam"
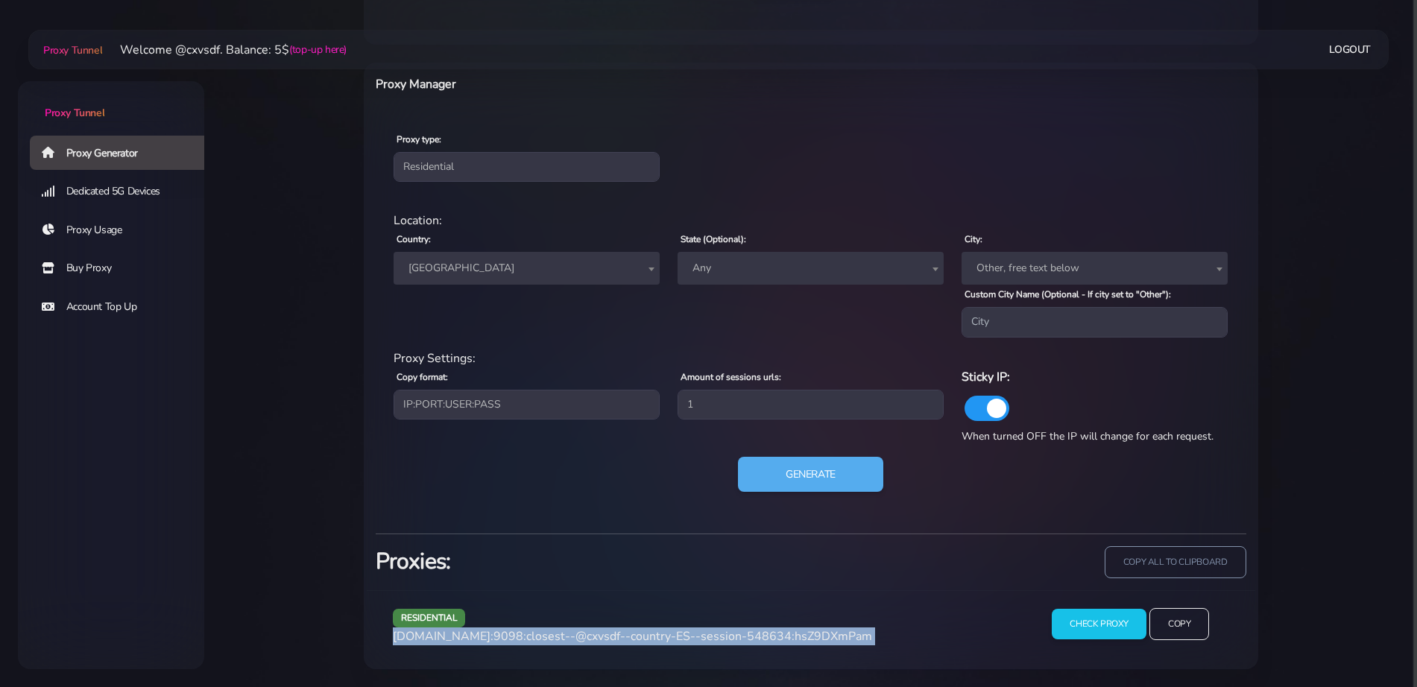
scroll to position [566, 0]
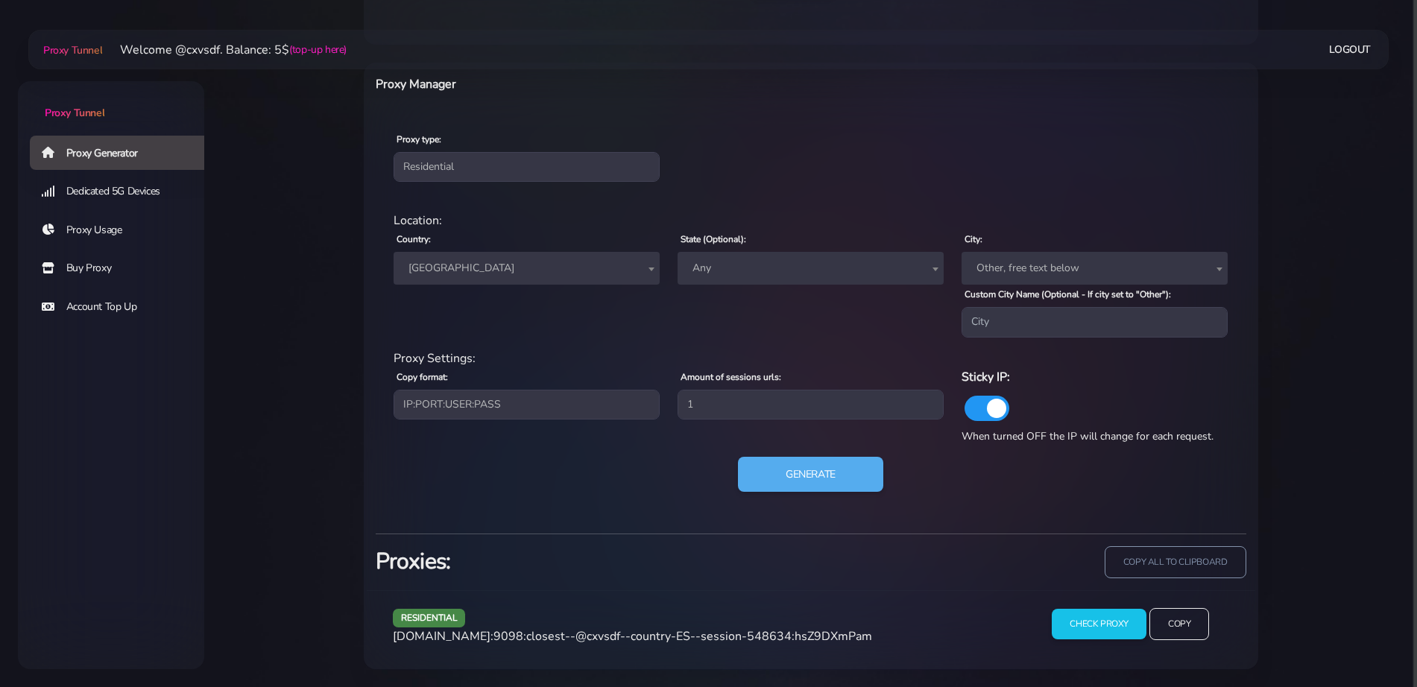
click at [463, 274] on span "[GEOGRAPHIC_DATA]" at bounding box center [527, 268] width 248 height 21
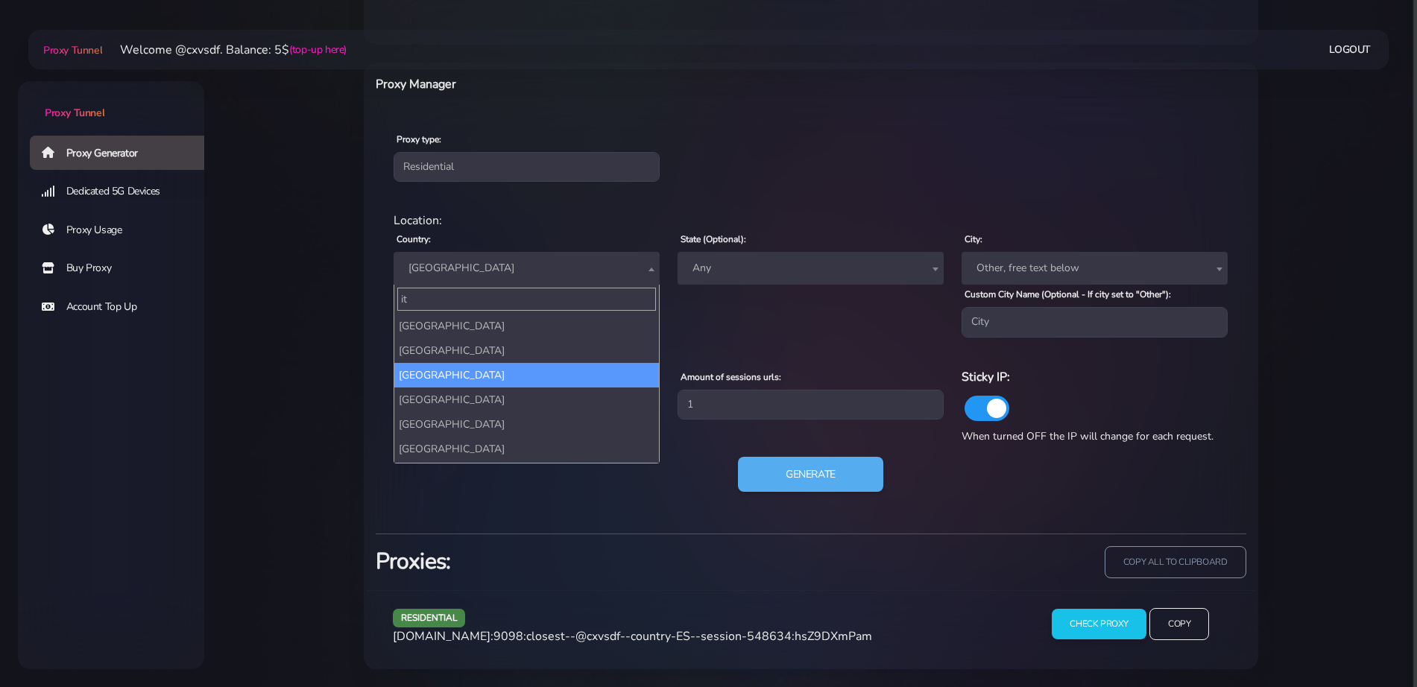
scroll to position [0, 0]
type input "ita"
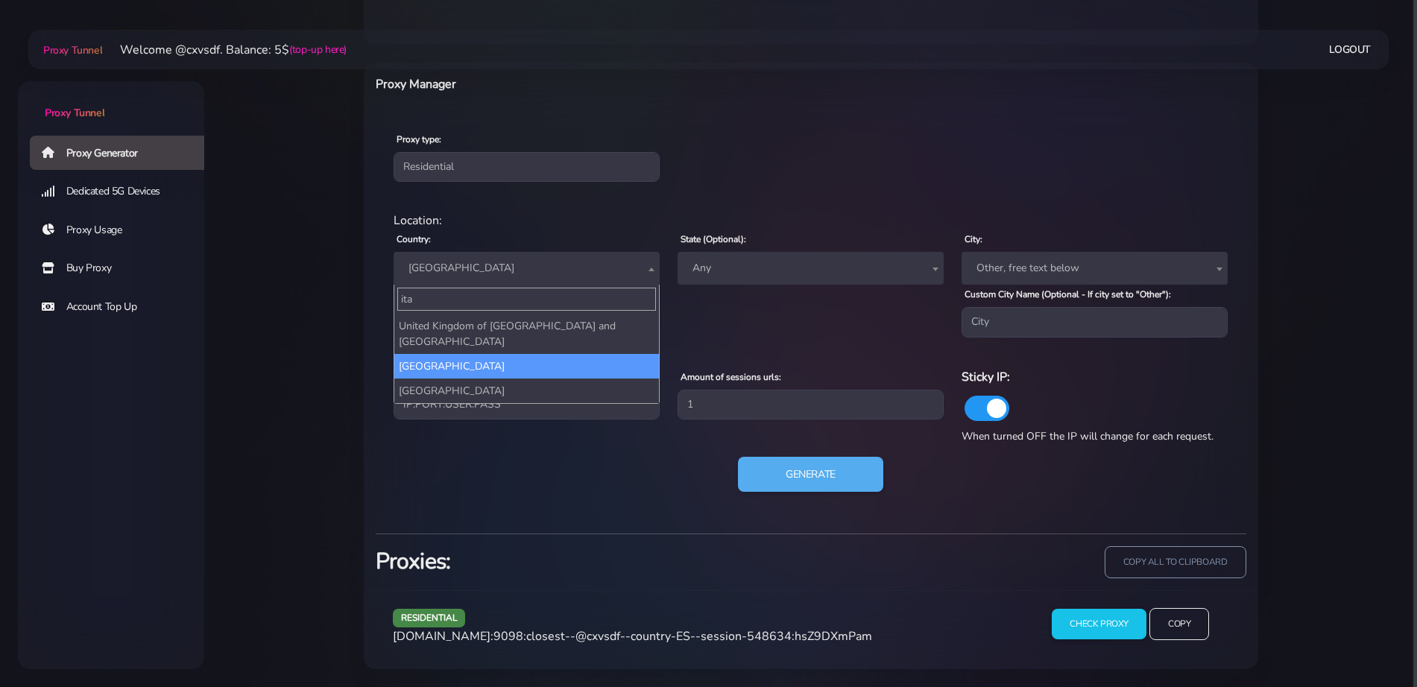
select select "IT"
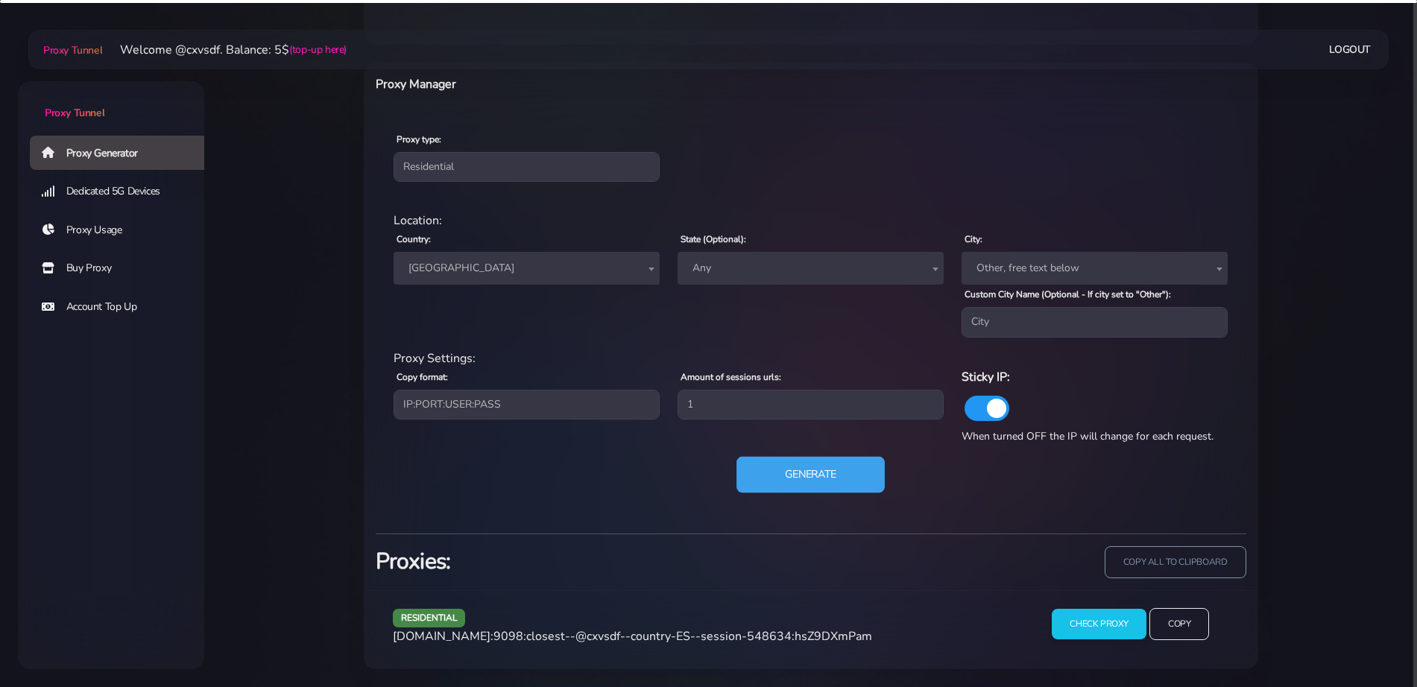
click at [743, 462] on button "Generate" at bounding box center [811, 474] width 148 height 37
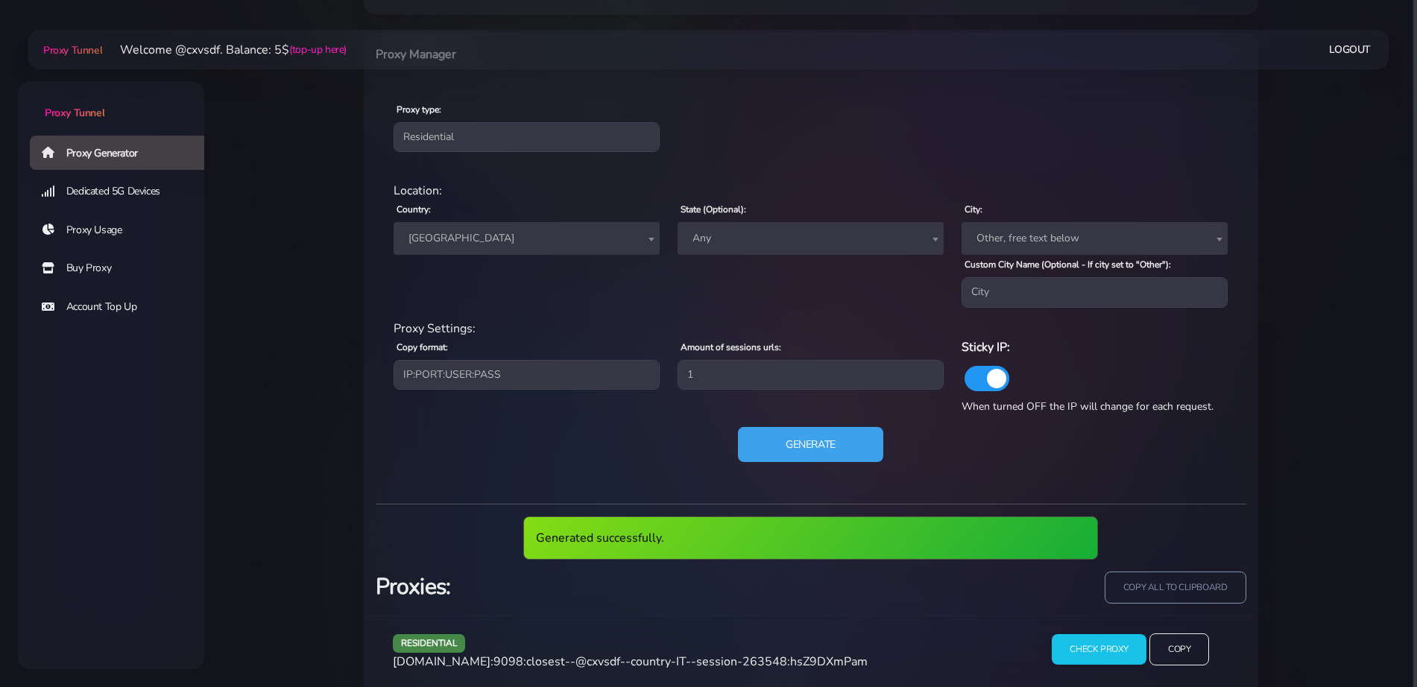
scroll to position [621, 0]
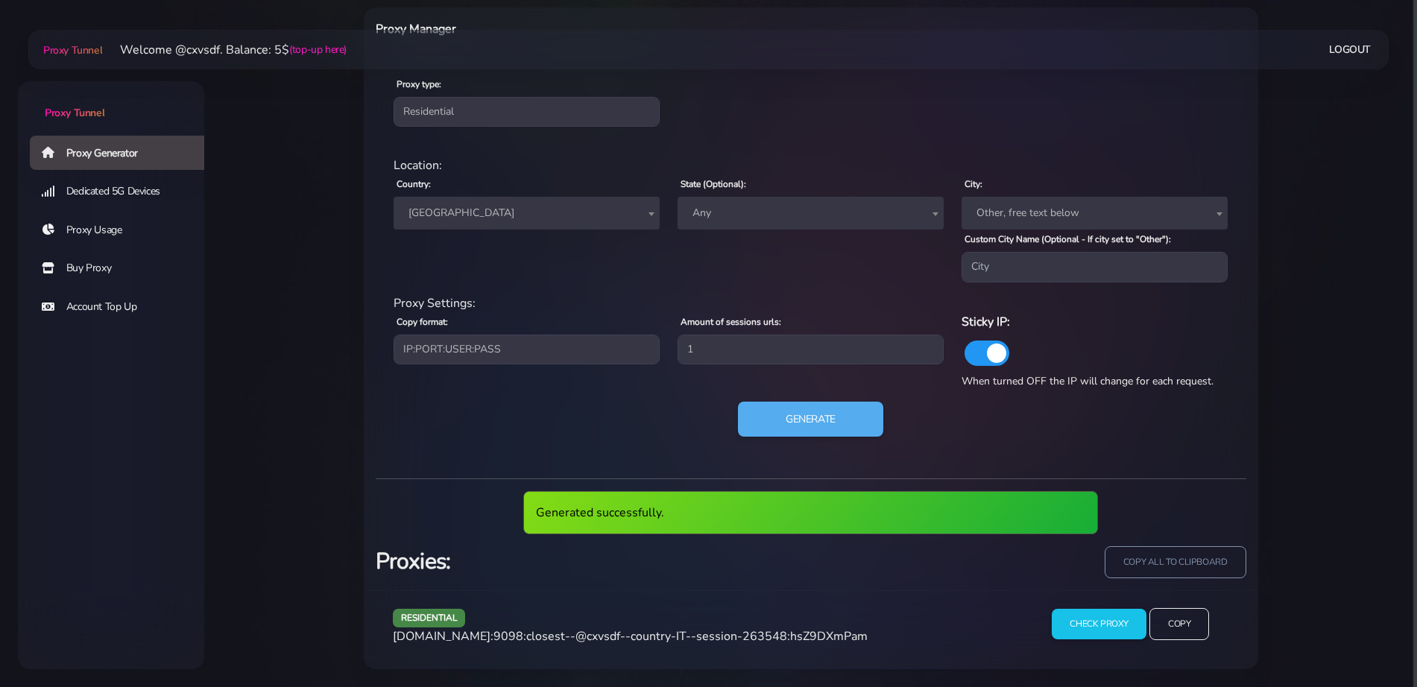
click at [724, 633] on span "[DOMAIN_NAME]:9098:closest--@cxvsdf--country-IT--session-263548:hsZ9DXmPam" at bounding box center [630, 637] width 475 height 16
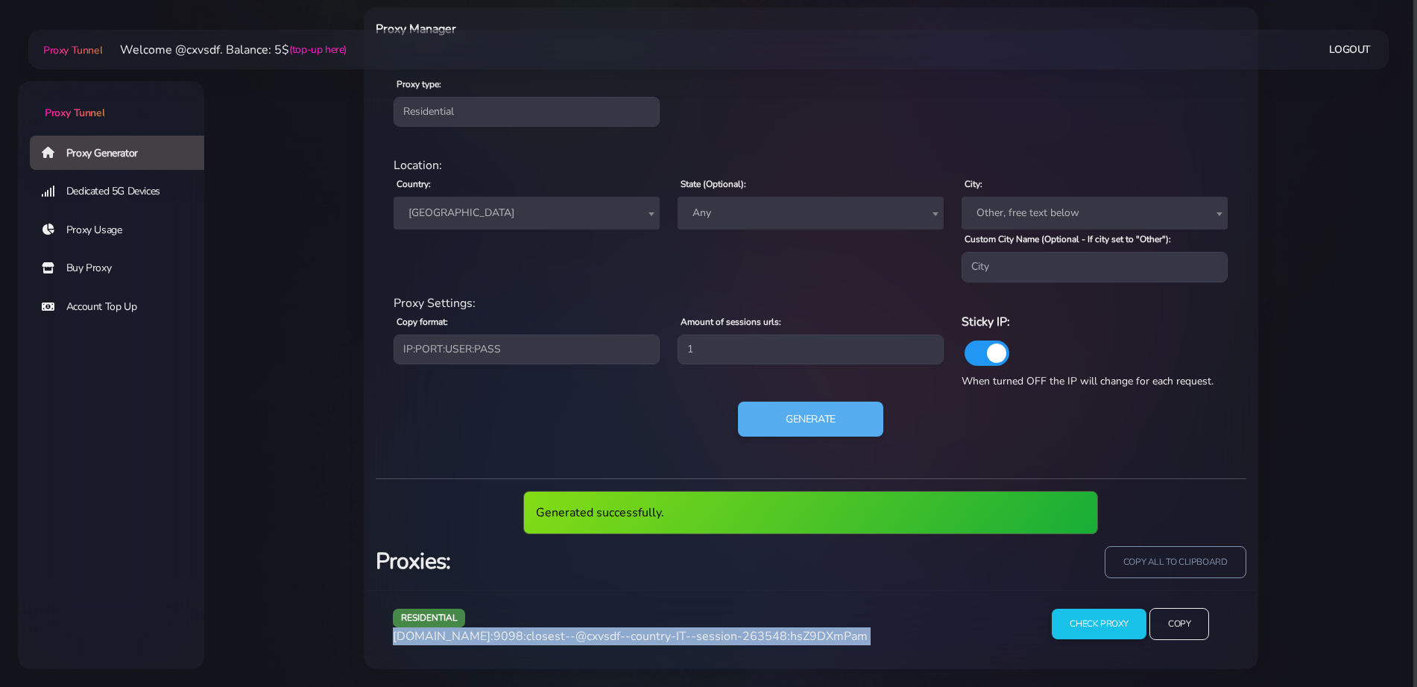
click at [724, 633] on span "[DOMAIN_NAME]:9098:closest--@cxvsdf--country-IT--session-263548:hsZ9DXmPam" at bounding box center [630, 637] width 475 height 16
copy div "[DOMAIN_NAME]:9098:closest--@cxvsdf--country-IT--session-263548:hsZ9DXmPam"
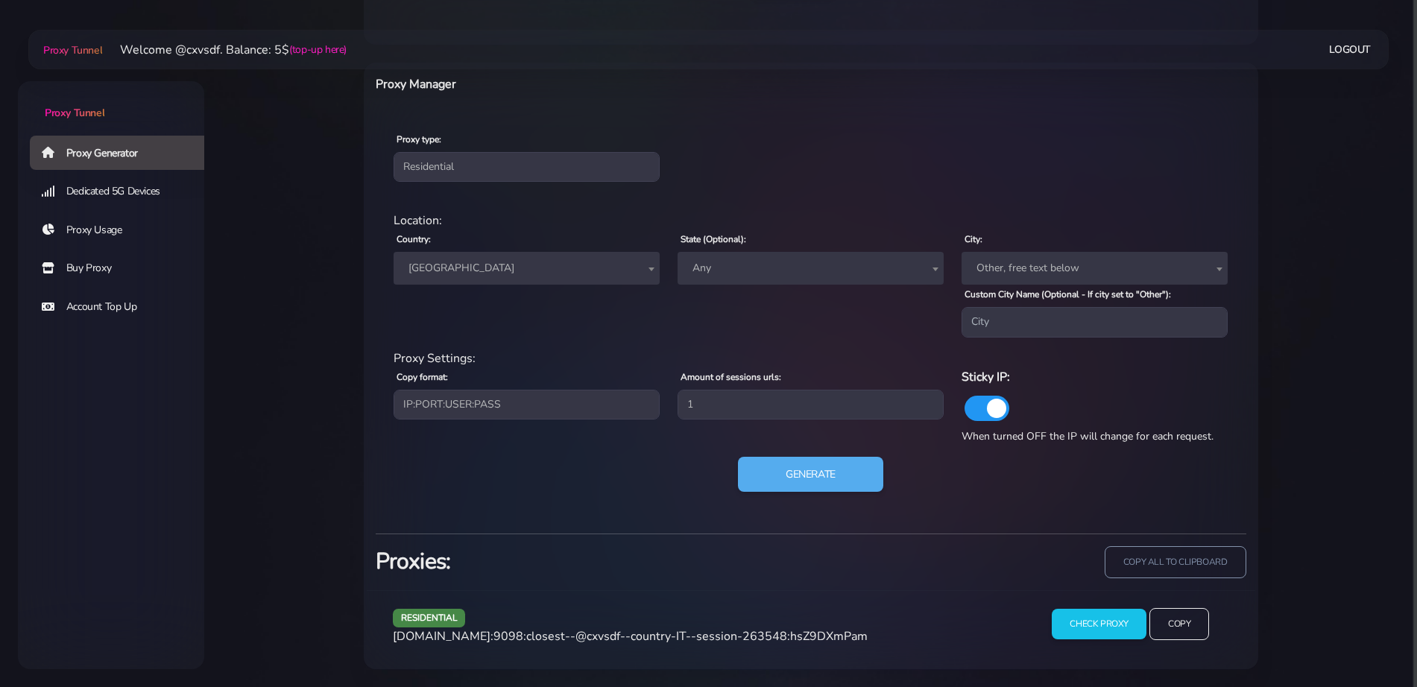
click at [476, 262] on span "[GEOGRAPHIC_DATA]" at bounding box center [527, 268] width 248 height 21
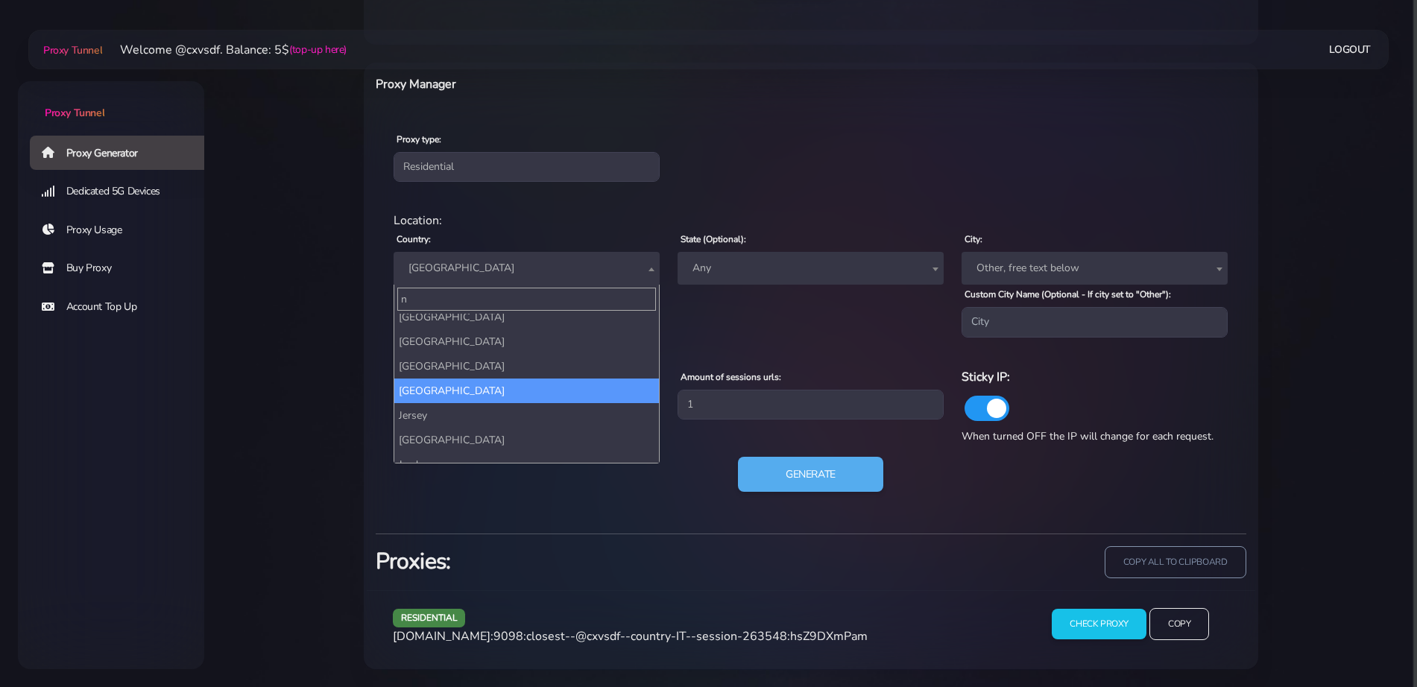
scroll to position [0, 0]
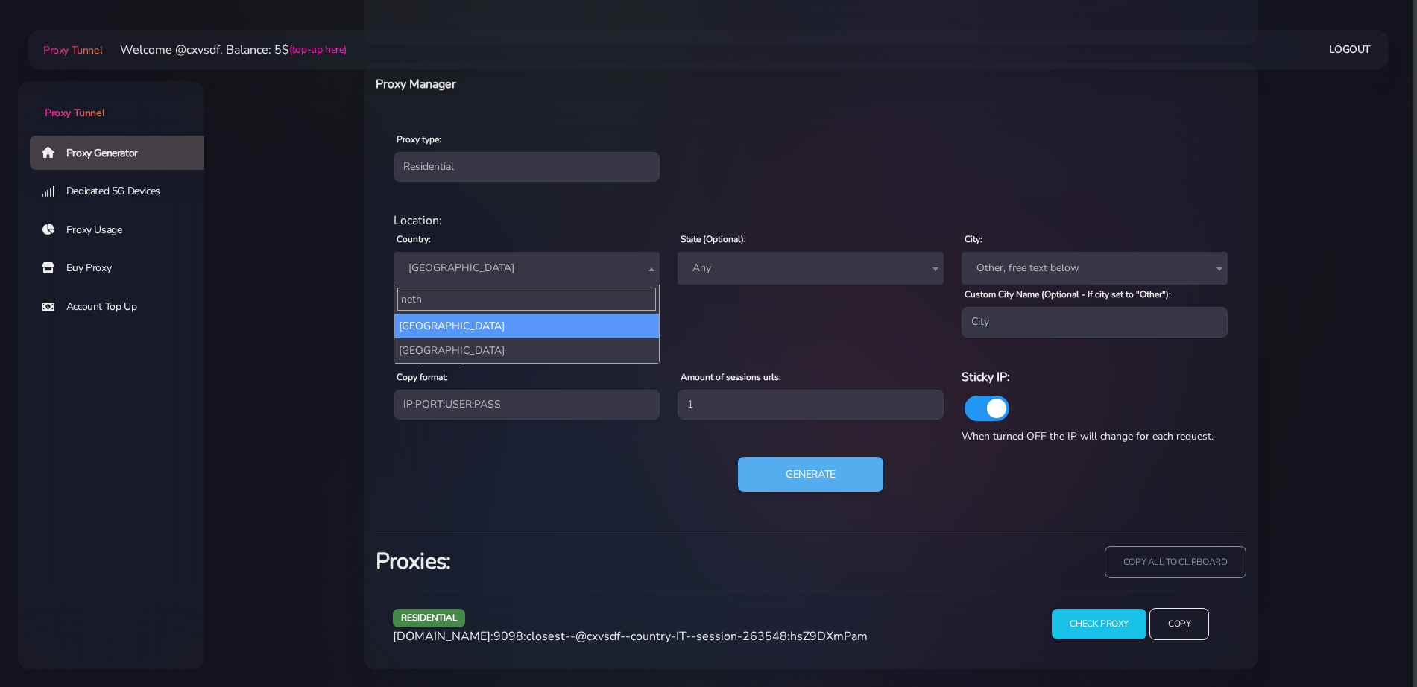
type input "nethe"
select select "NL"
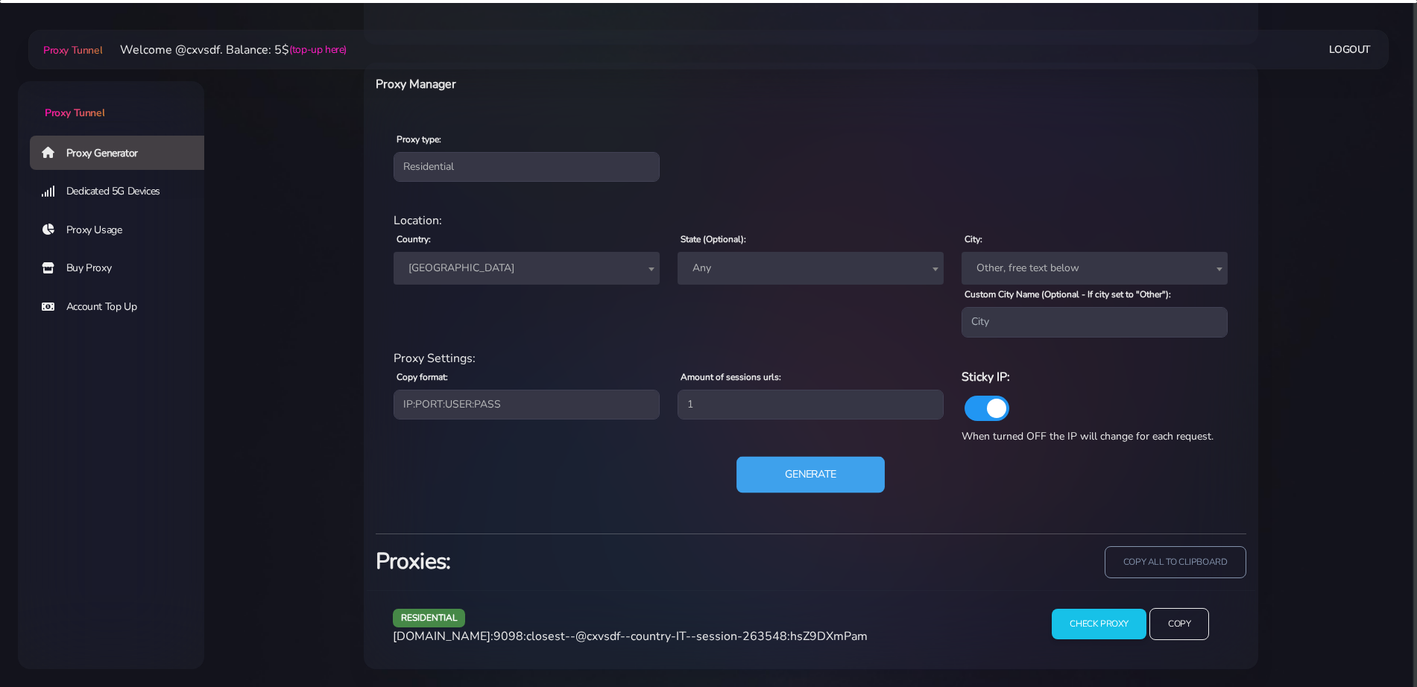
click at [825, 490] on button "Generate" at bounding box center [811, 474] width 148 height 37
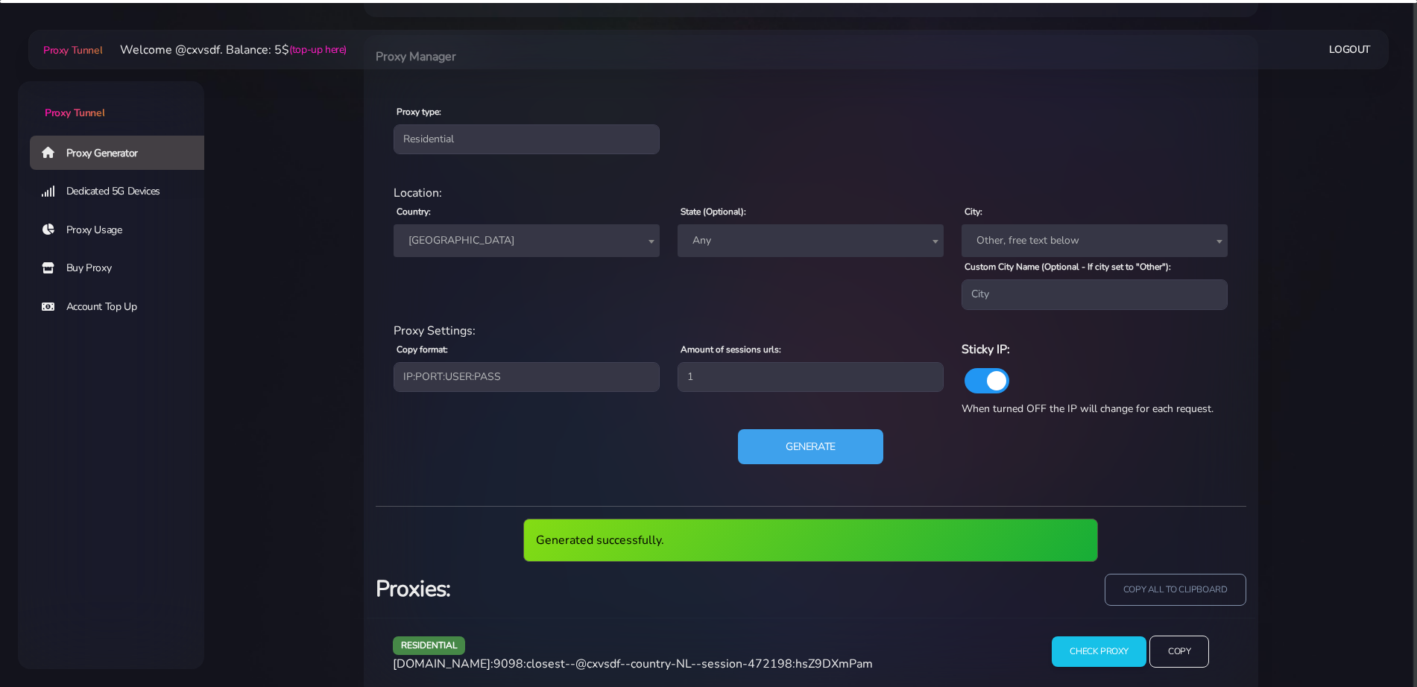
scroll to position [621, 0]
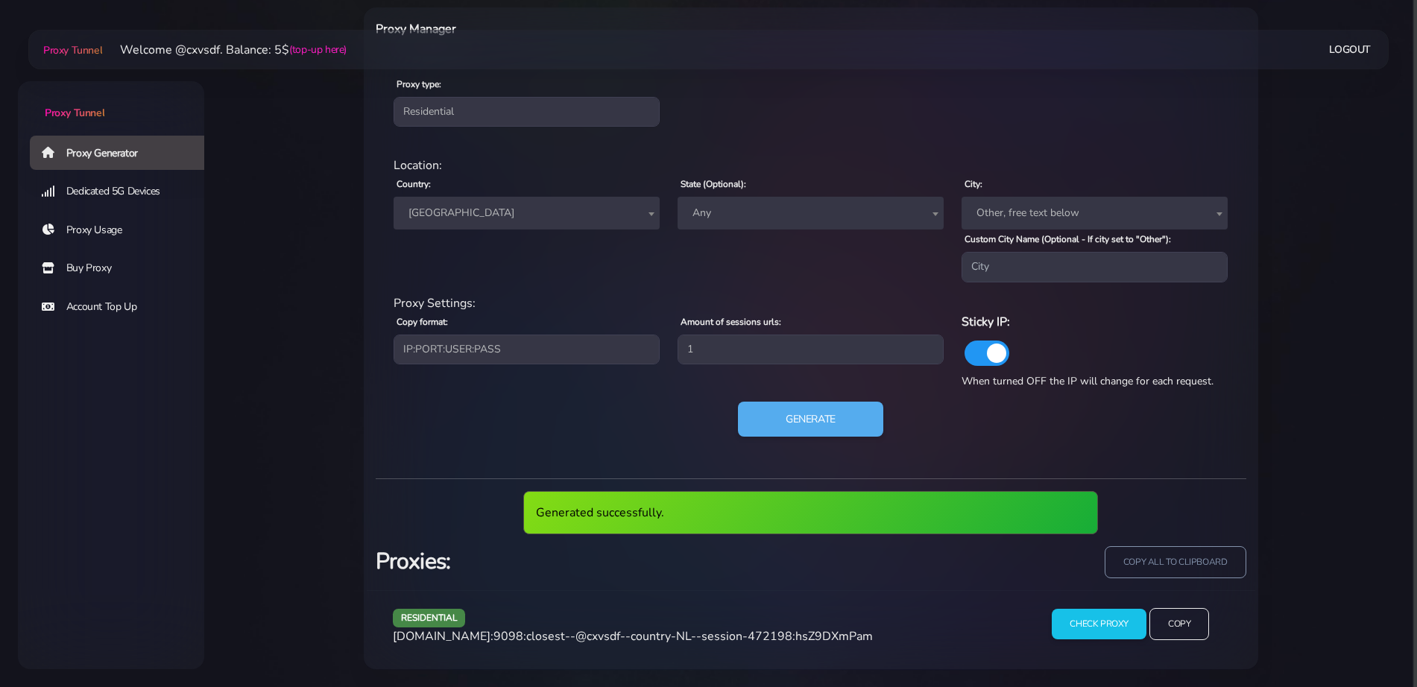
click at [696, 639] on span "[DOMAIN_NAME]:9098:closest--@cxvsdf--country-NL--session-472198:hsZ9DXmPam" at bounding box center [633, 637] width 480 height 16
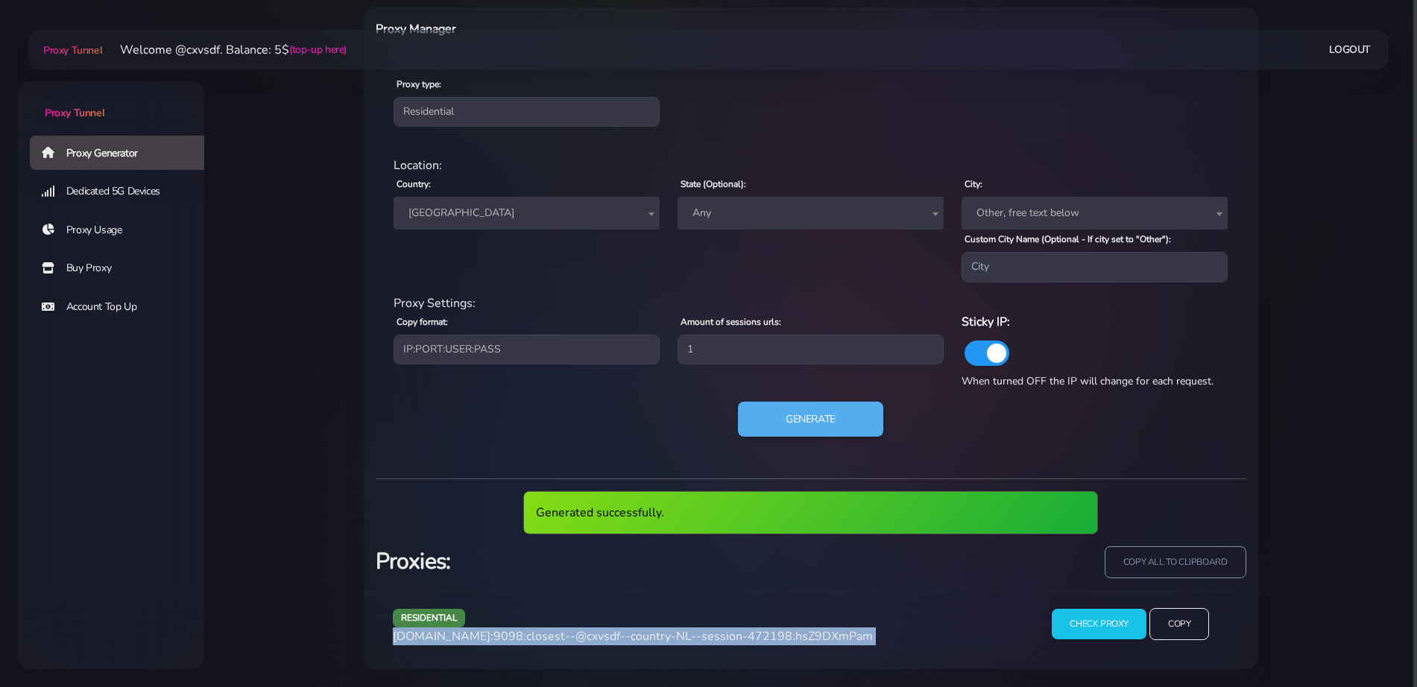
click at [696, 639] on span "[DOMAIN_NAME]:9098:closest--@cxvsdf--country-NL--session-472198:hsZ9DXmPam" at bounding box center [633, 637] width 480 height 16
copy div "[DOMAIN_NAME]:9098:closest--@cxvsdf--country-NL--session-472198:hsZ9DXmPam"
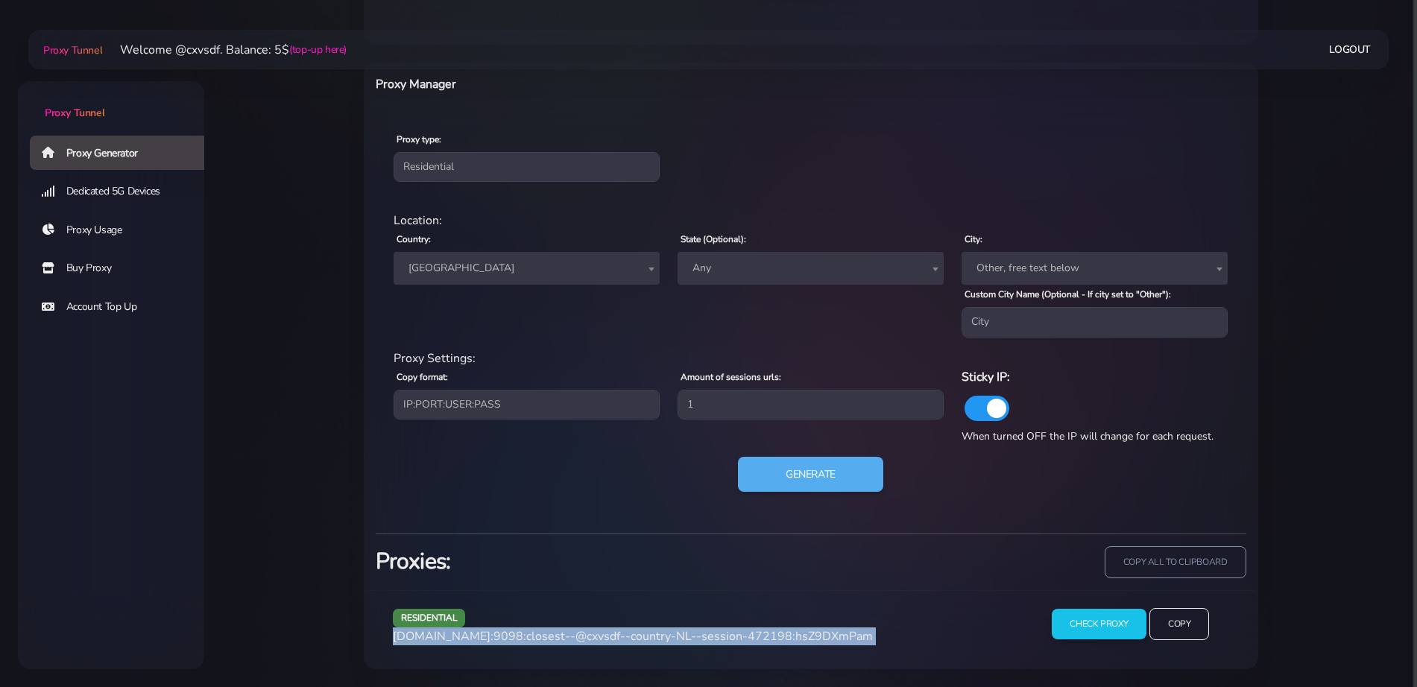
scroll to position [566, 0]
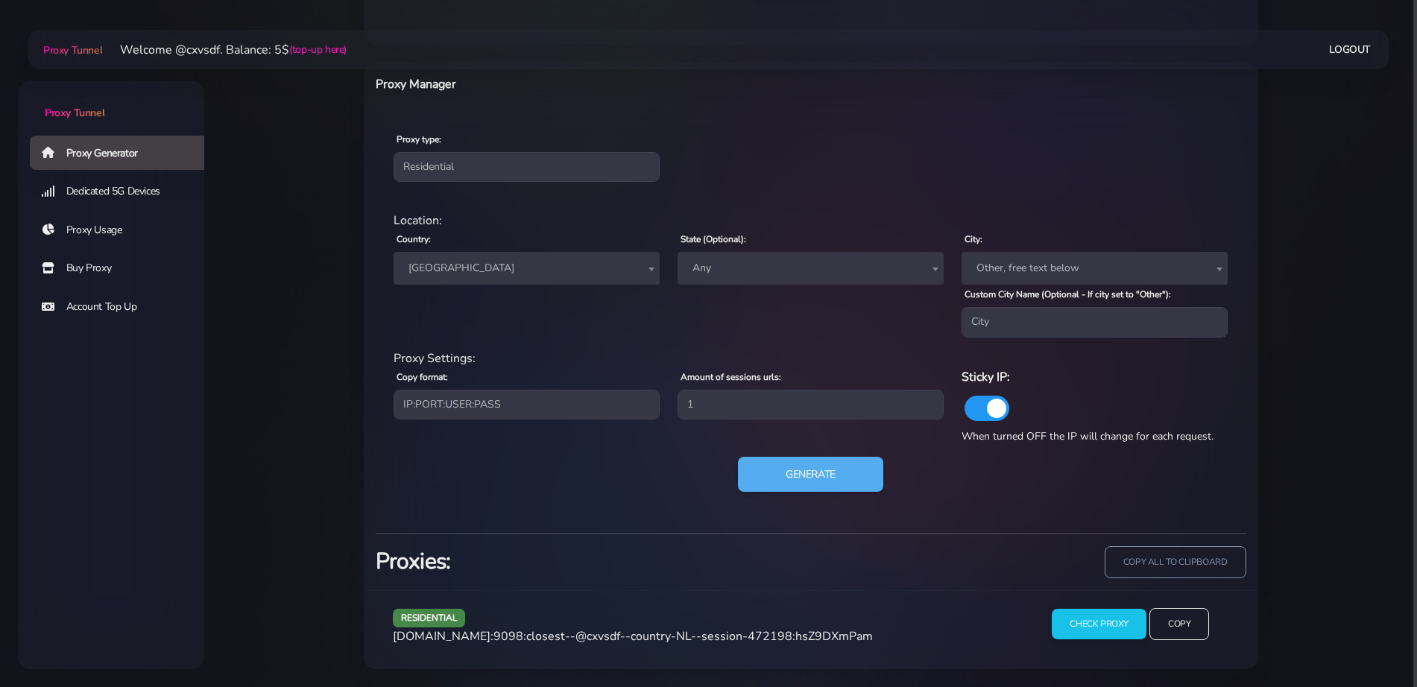
click at [477, 270] on span "[GEOGRAPHIC_DATA]" at bounding box center [527, 268] width 248 height 21
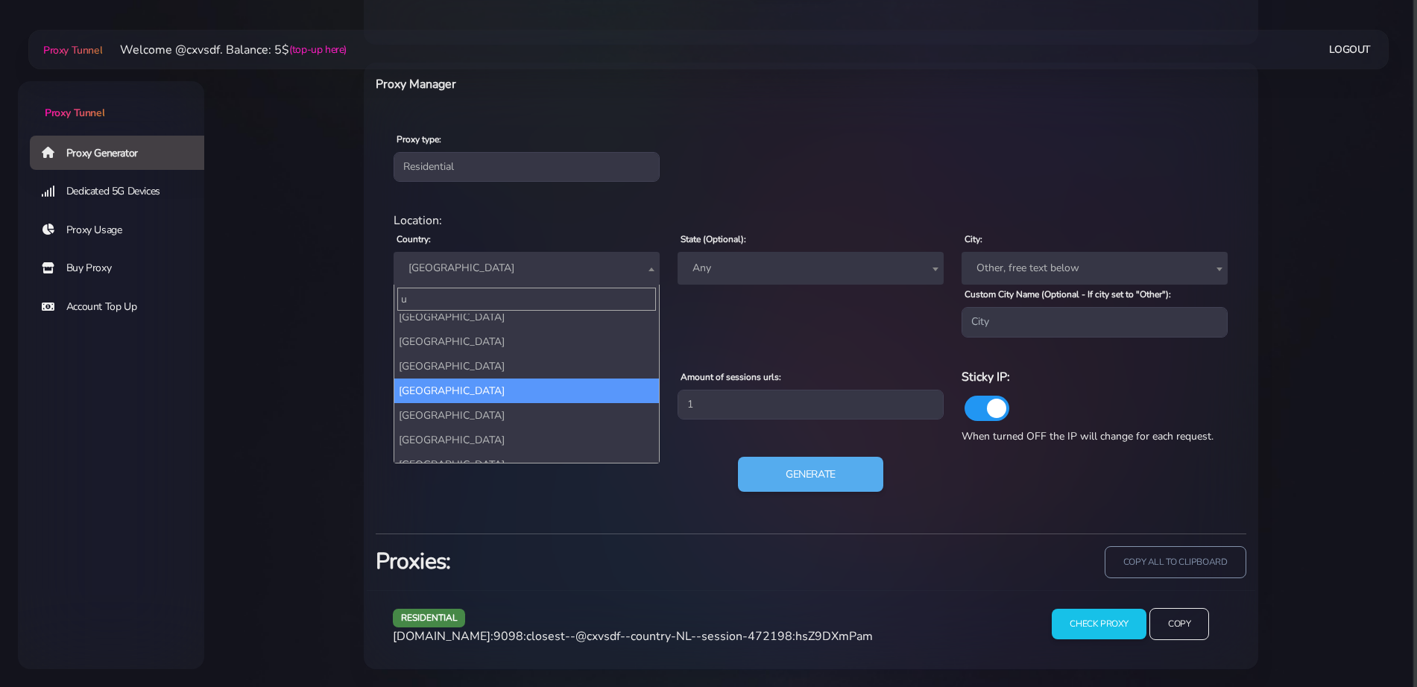
scroll to position [0, 0]
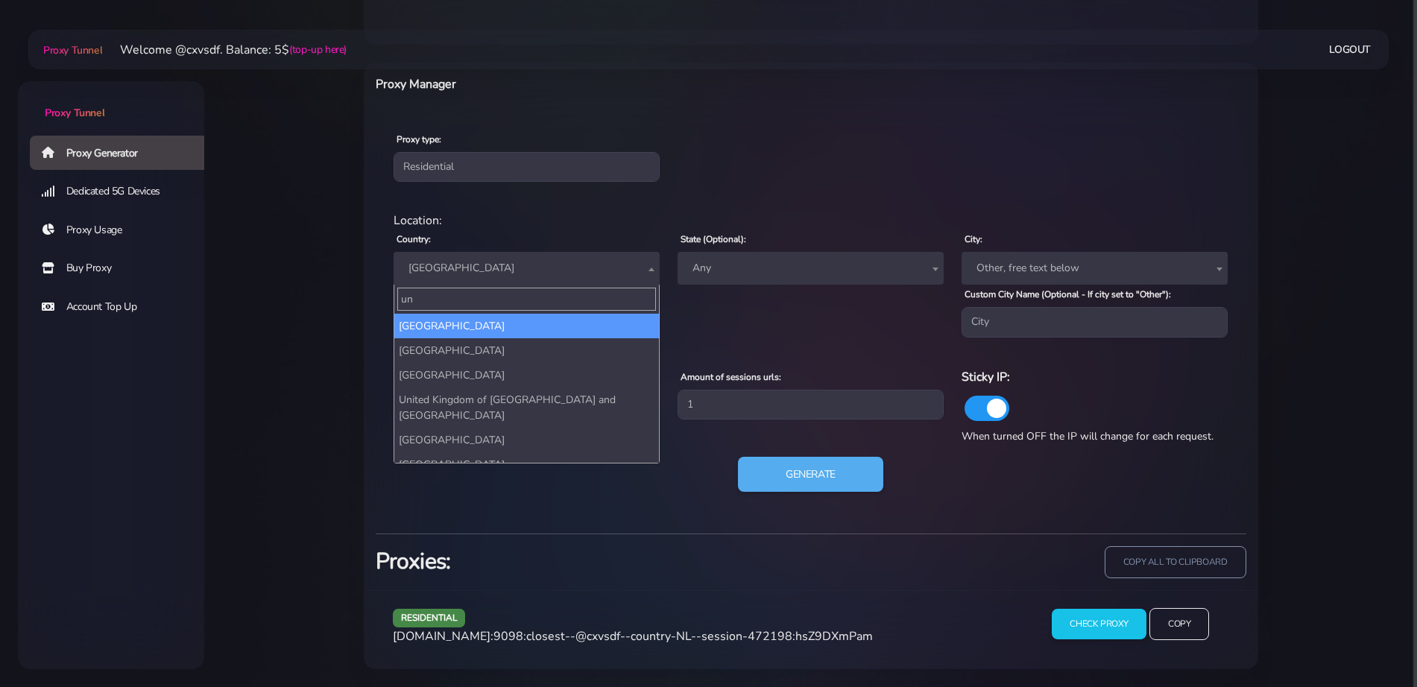
type input "uni"
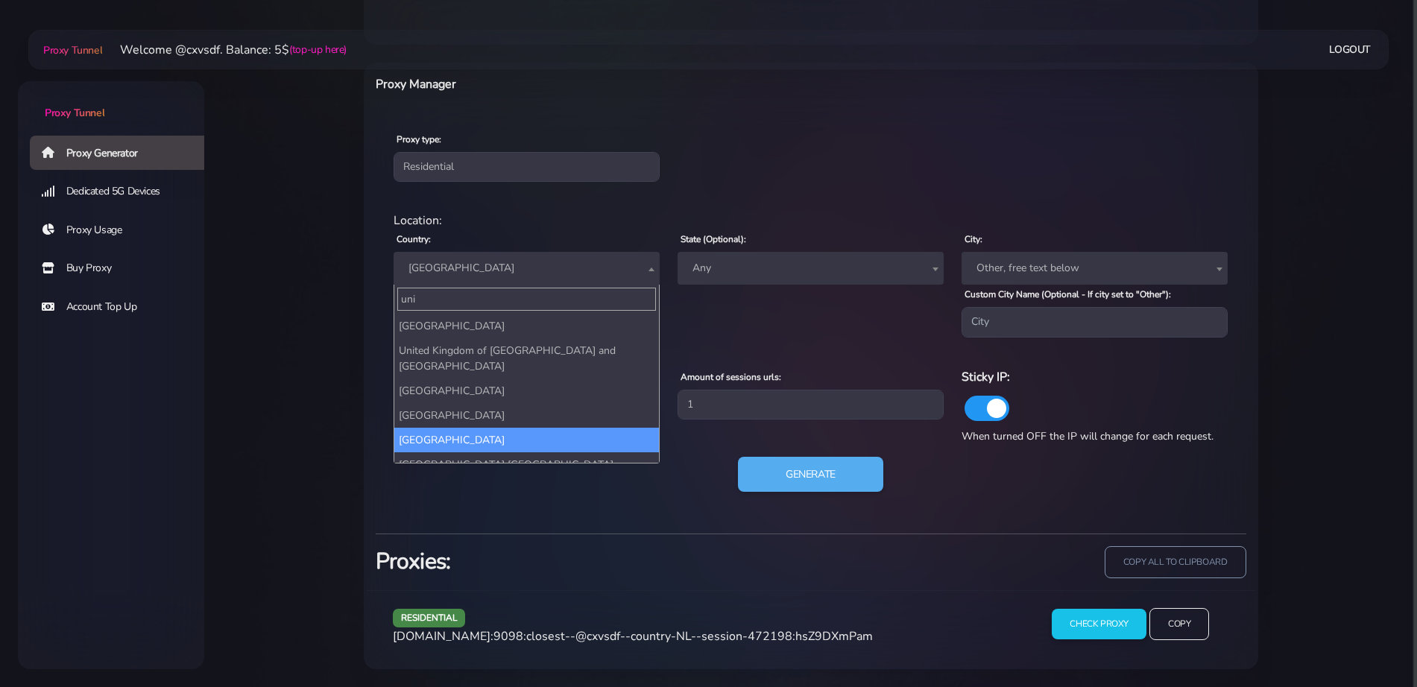
select select "UK"
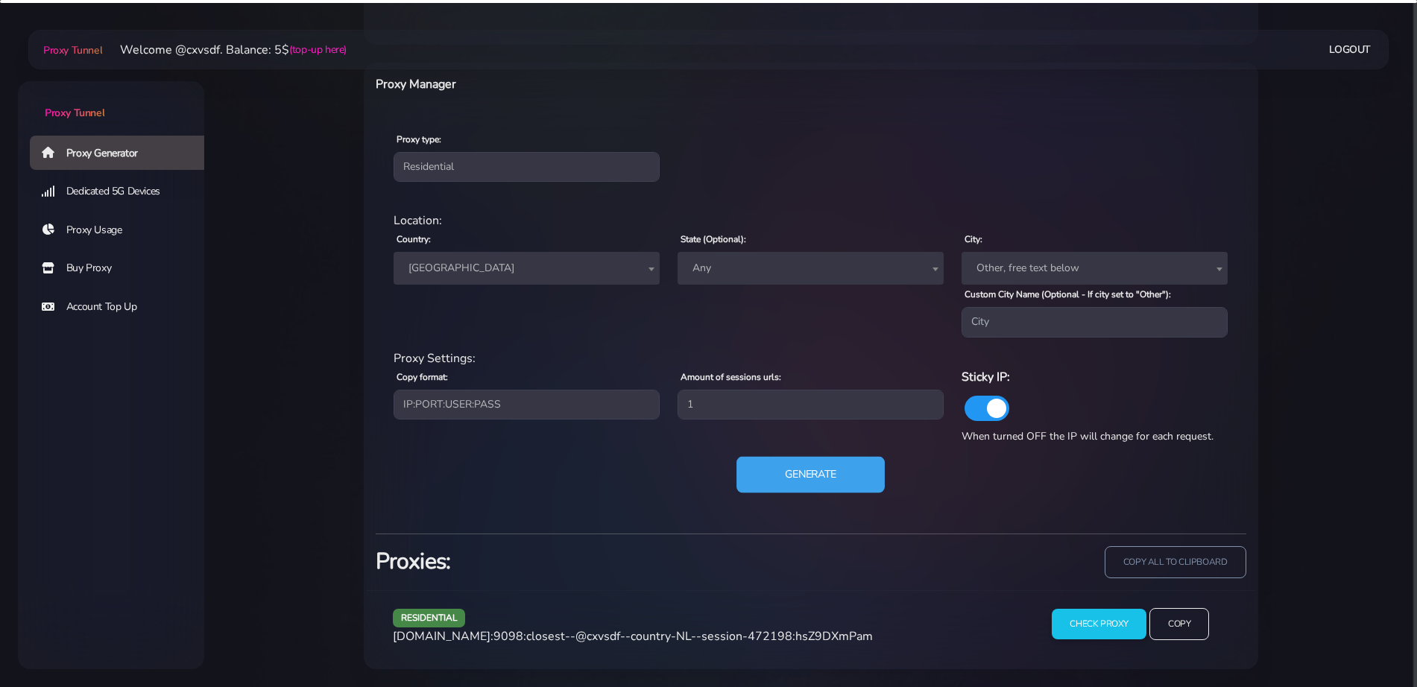
click at [807, 467] on button "Generate" at bounding box center [811, 474] width 148 height 37
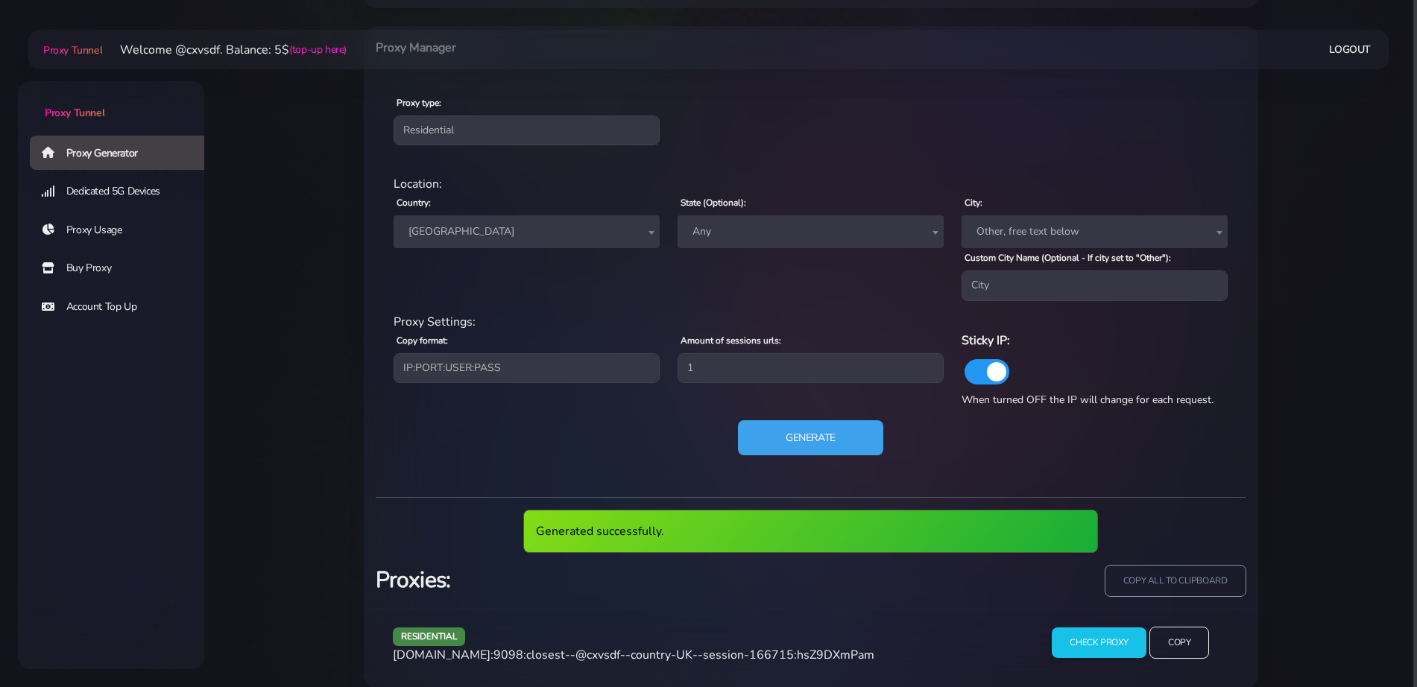
scroll to position [621, 0]
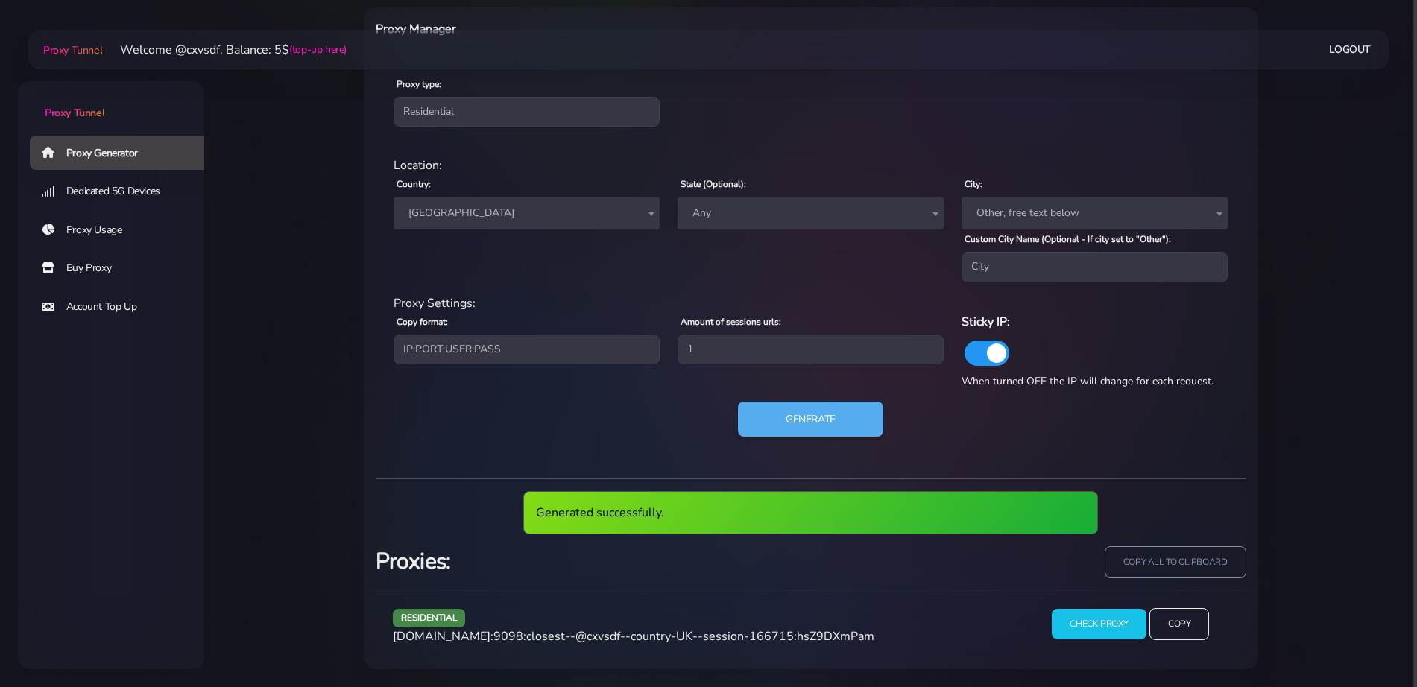
click at [599, 637] on span "[DOMAIN_NAME]:9098:closest--@cxvsdf--country-UK--session-166715:hsZ9DXmPam" at bounding box center [634, 637] width 482 height 16
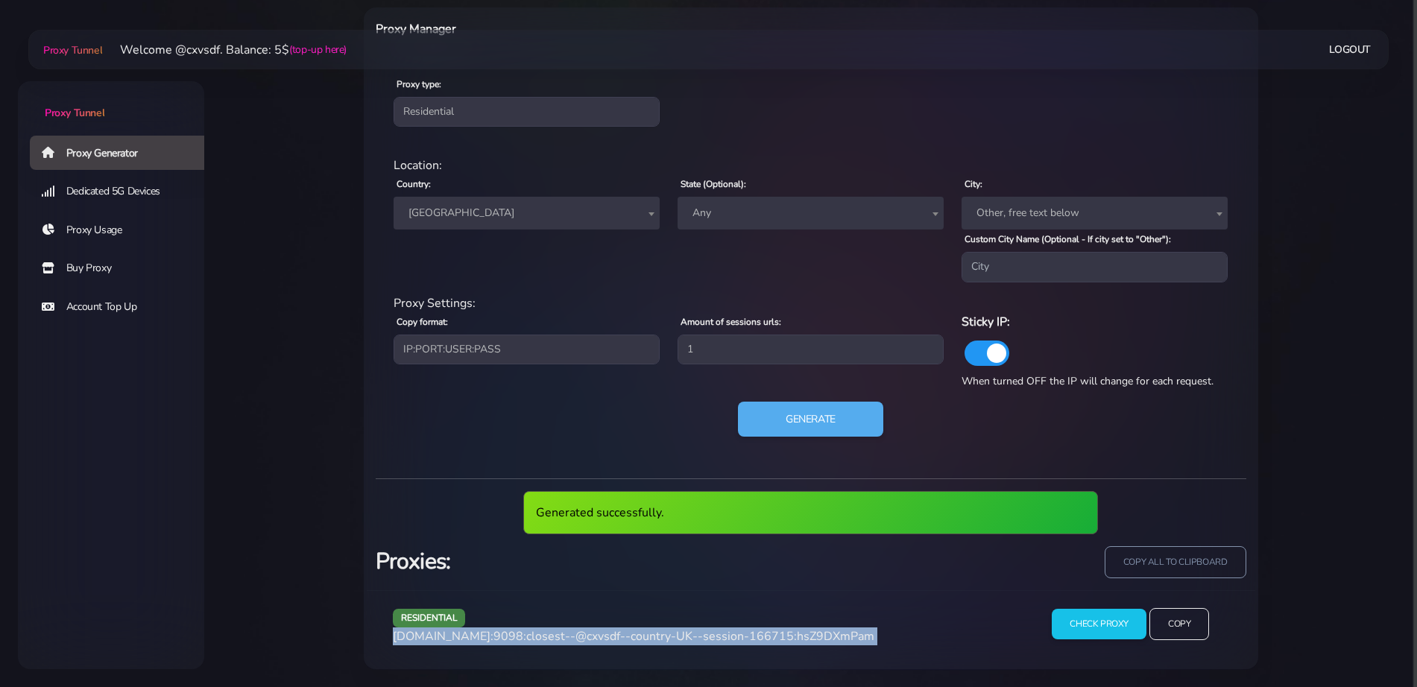
click at [599, 637] on span "[DOMAIN_NAME]:9098:closest--@cxvsdf--country-UK--session-166715:hsZ9DXmPam" at bounding box center [634, 637] width 482 height 16
copy div "[DOMAIN_NAME]:9098:closest--@cxvsdf--country-UK--session-166715:hsZ9DXmPam"
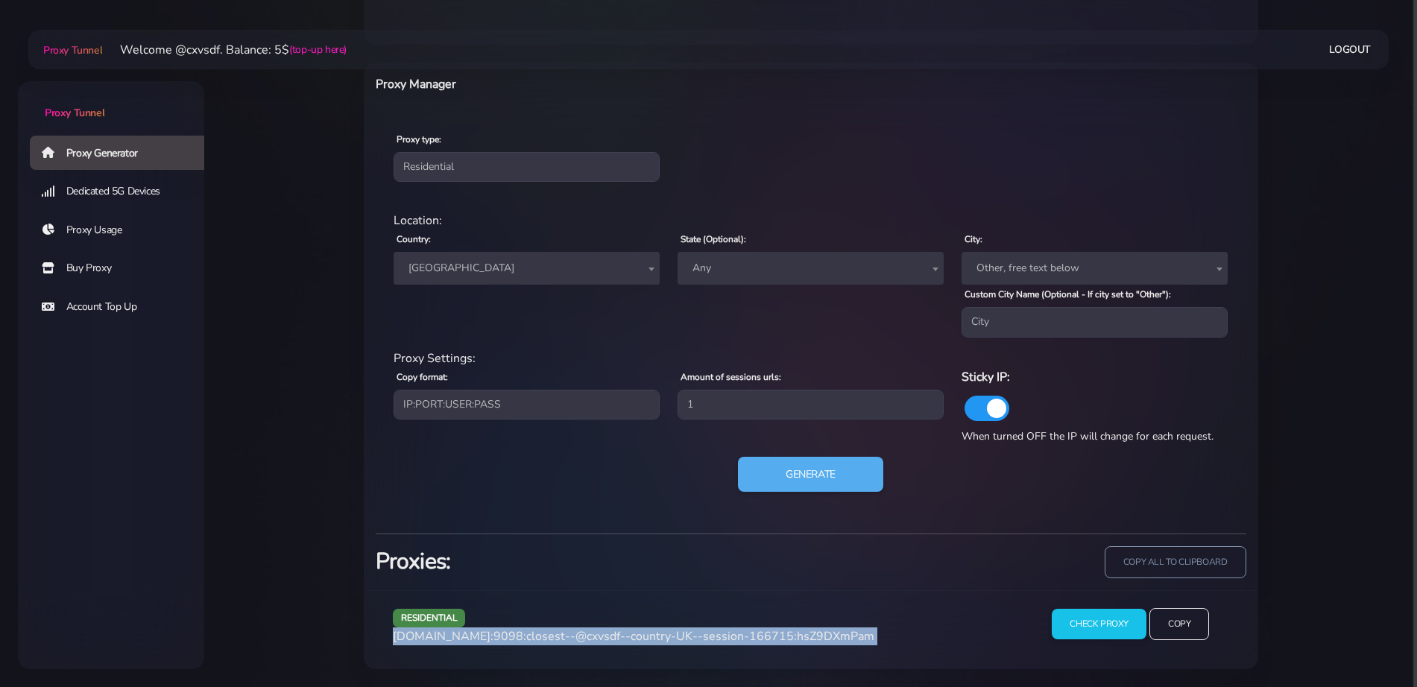
click at [506, 268] on span "[GEOGRAPHIC_DATA]" at bounding box center [527, 268] width 248 height 21
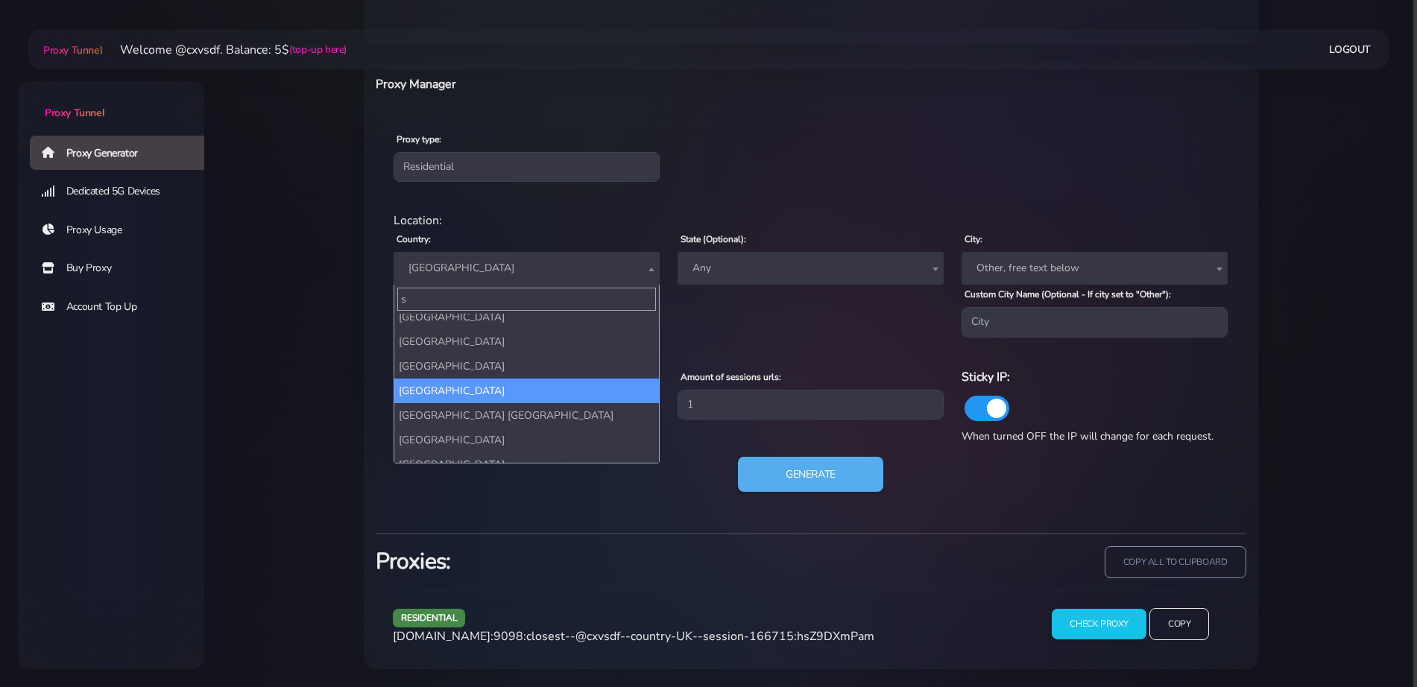
scroll to position [0, 0]
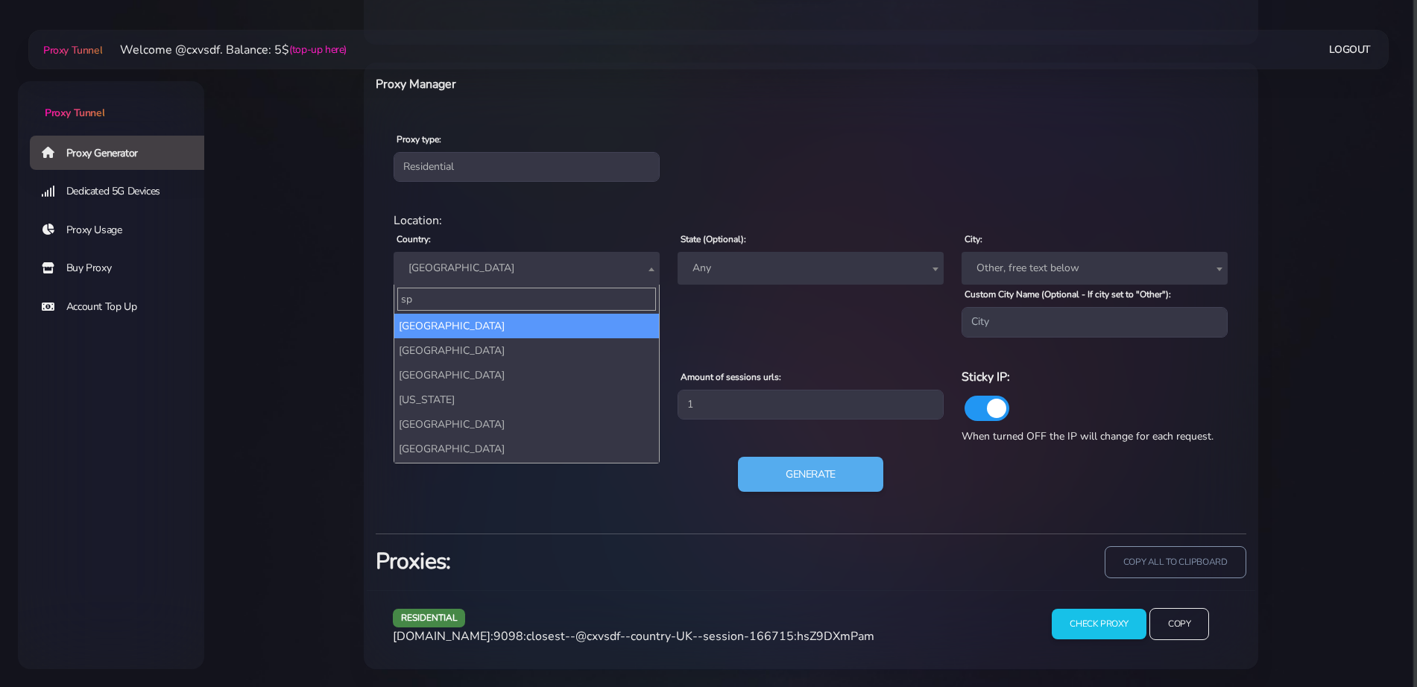
type input "spa"
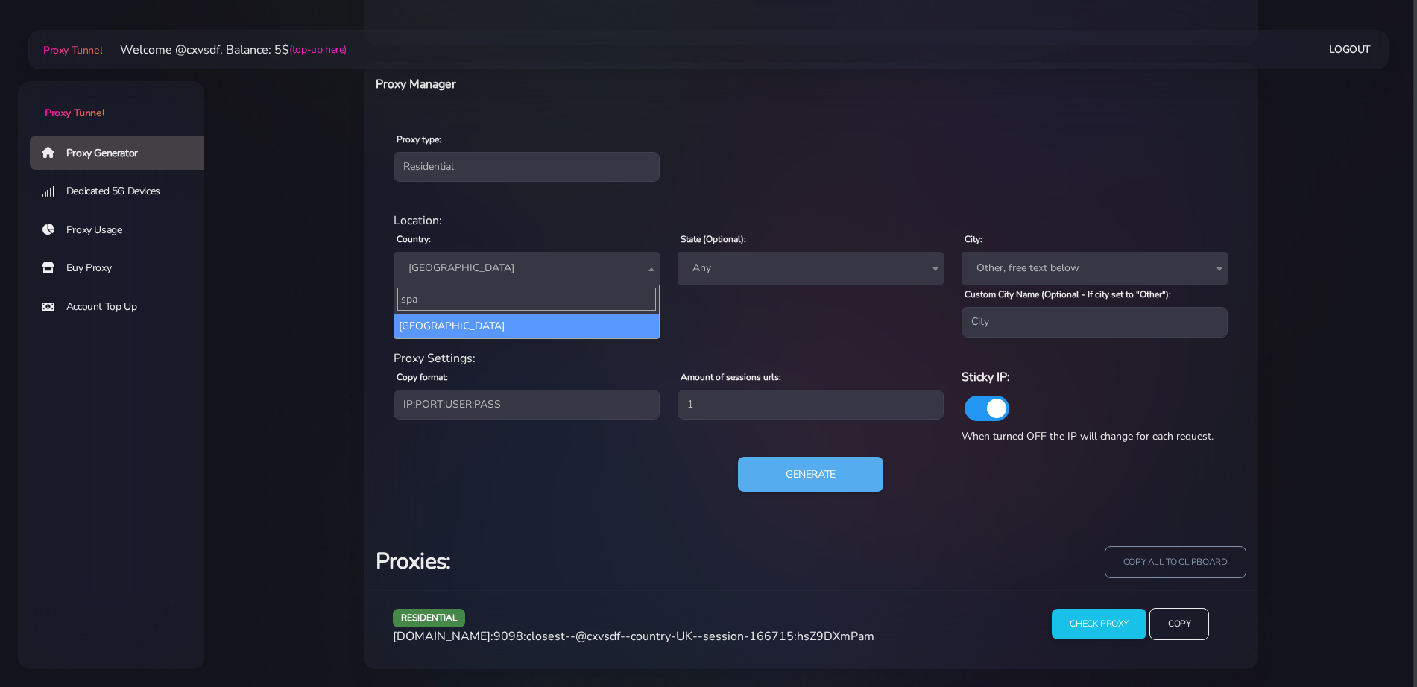
select select "ES"
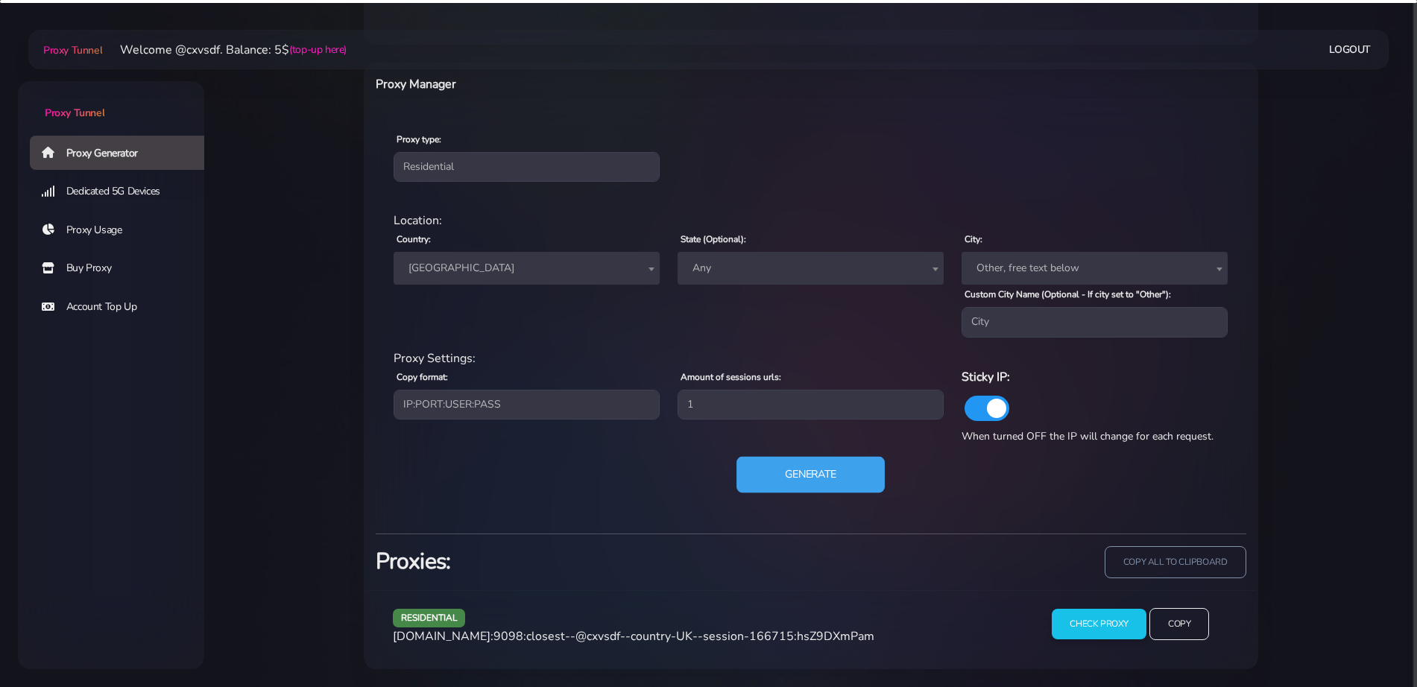
click at [824, 486] on button "Generate" at bounding box center [811, 474] width 148 height 37
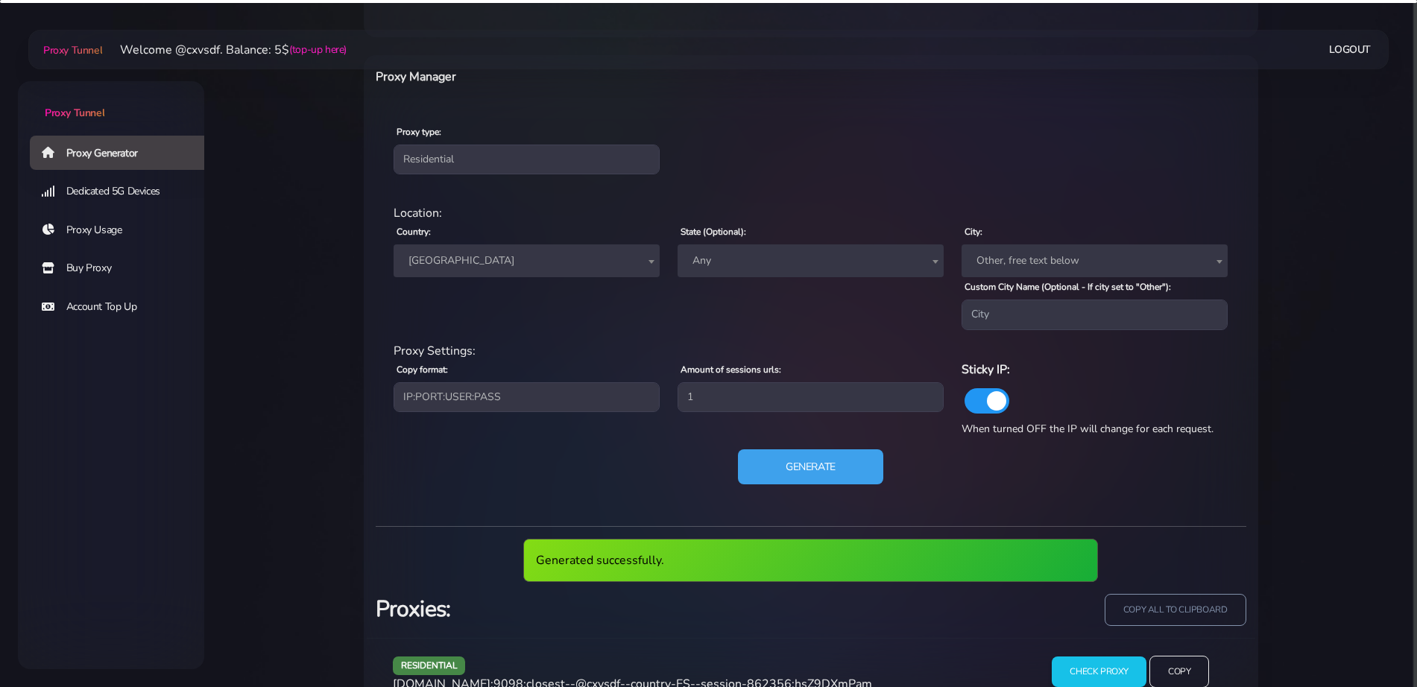
scroll to position [621, 0]
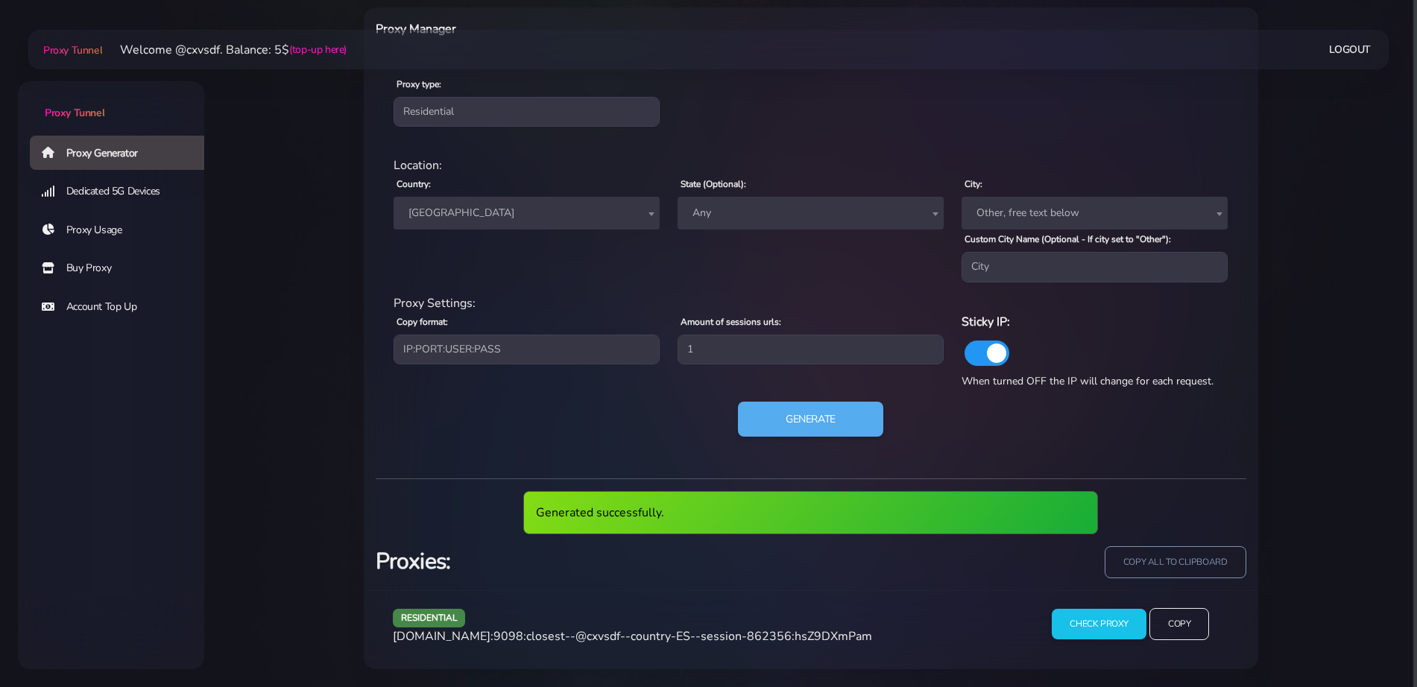
click at [626, 634] on span "[DOMAIN_NAME]:9098:closest--@cxvsdf--country-ES--session-862356:hsZ9DXmPam" at bounding box center [632, 637] width 479 height 16
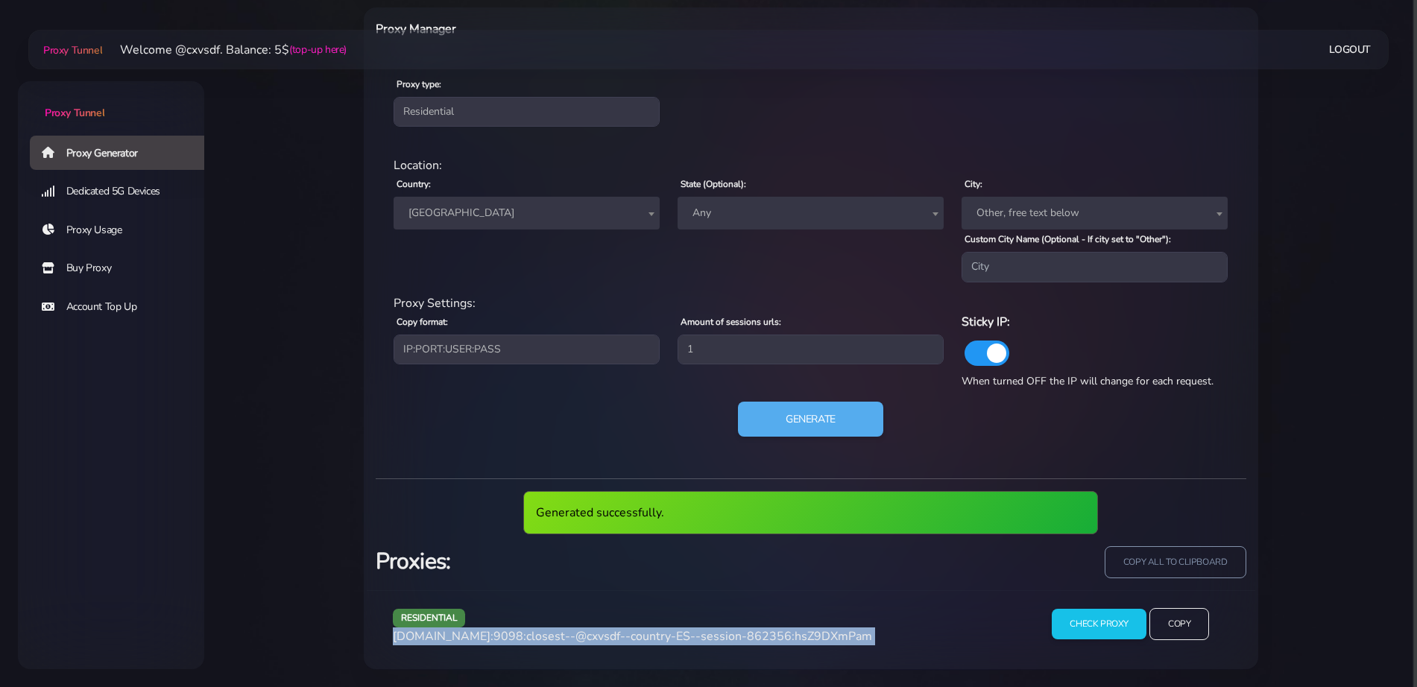
click at [626, 634] on span "[DOMAIN_NAME]:9098:closest--@cxvsdf--country-ES--session-862356:hsZ9DXmPam" at bounding box center [632, 637] width 479 height 16
copy div "[DOMAIN_NAME]:9098:closest--@cxvsdf--country-ES--session-862356:hsZ9DXmPam"
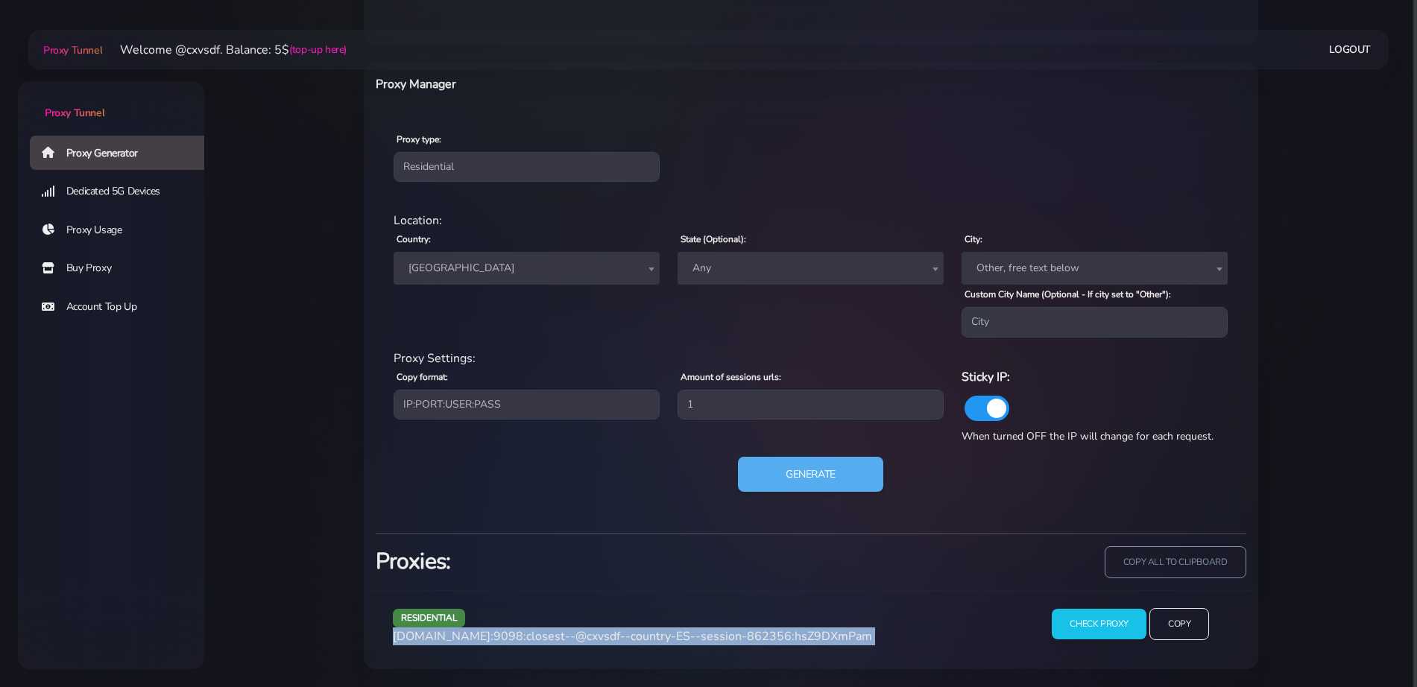
scroll to position [566, 0]
